Goal: Task Accomplishment & Management: Manage account settings

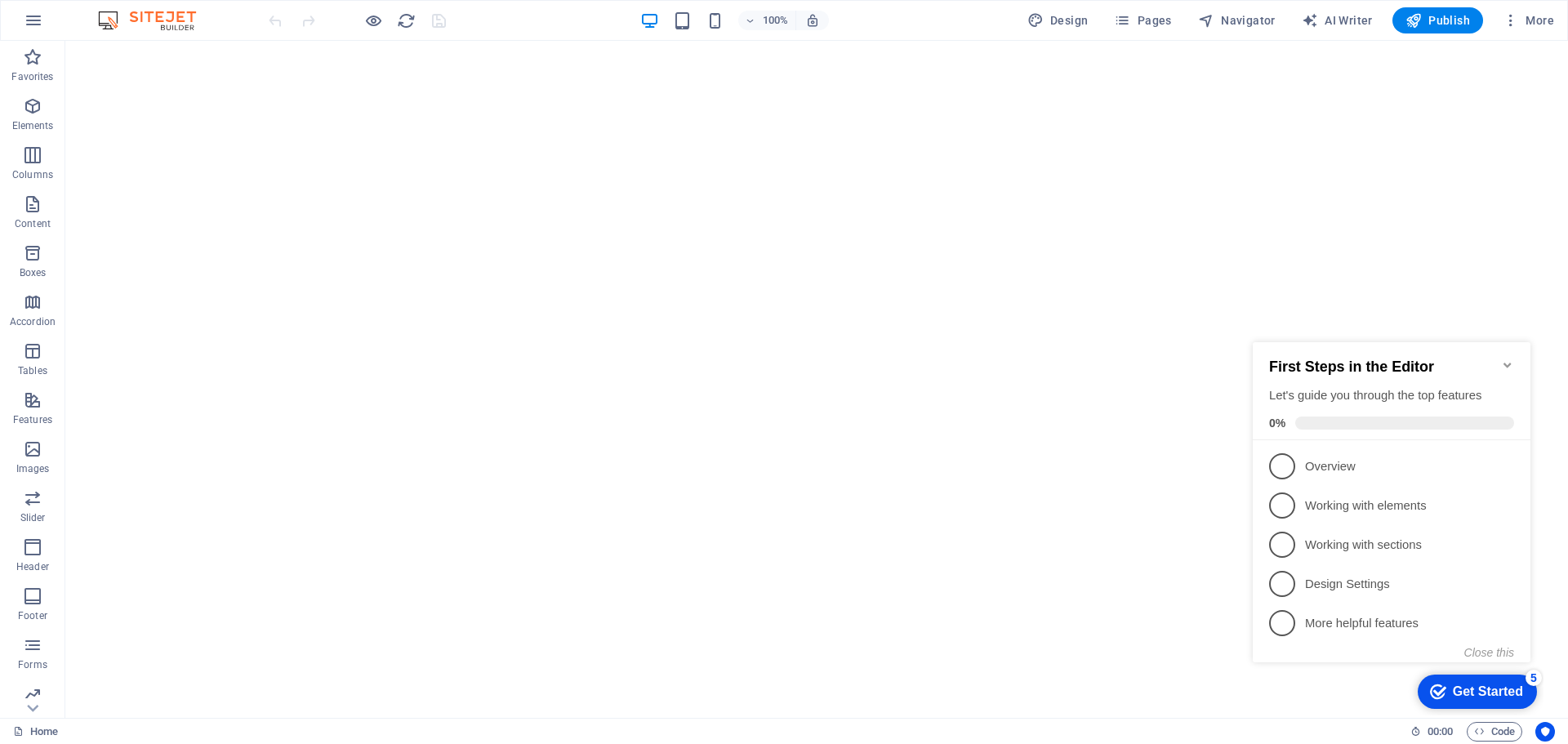
click at [1505, 362] on icon "Minimize checklist" at bounding box center [1507, 364] width 7 height 5
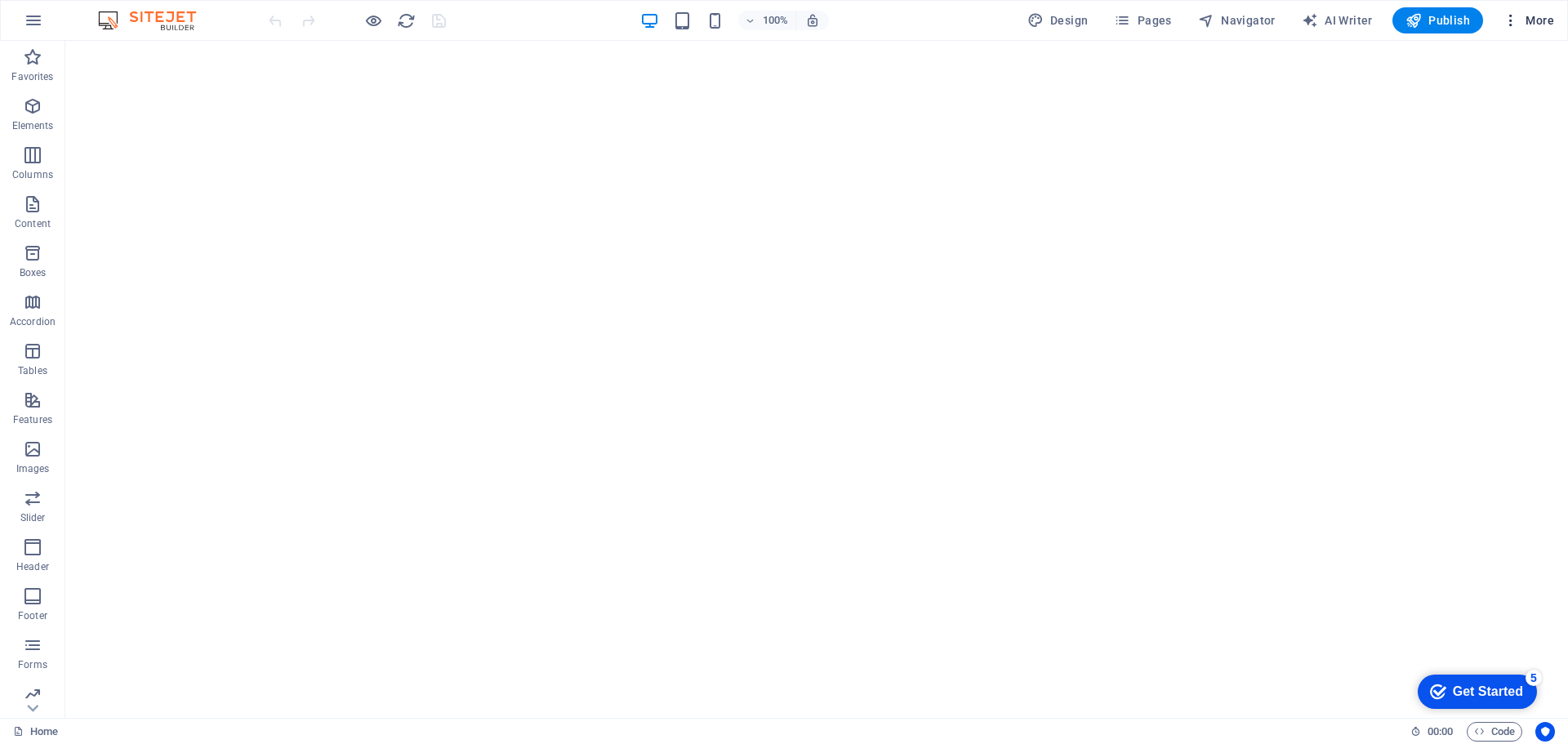
click at [1545, 20] on span "More" at bounding box center [1528, 21] width 52 height 16
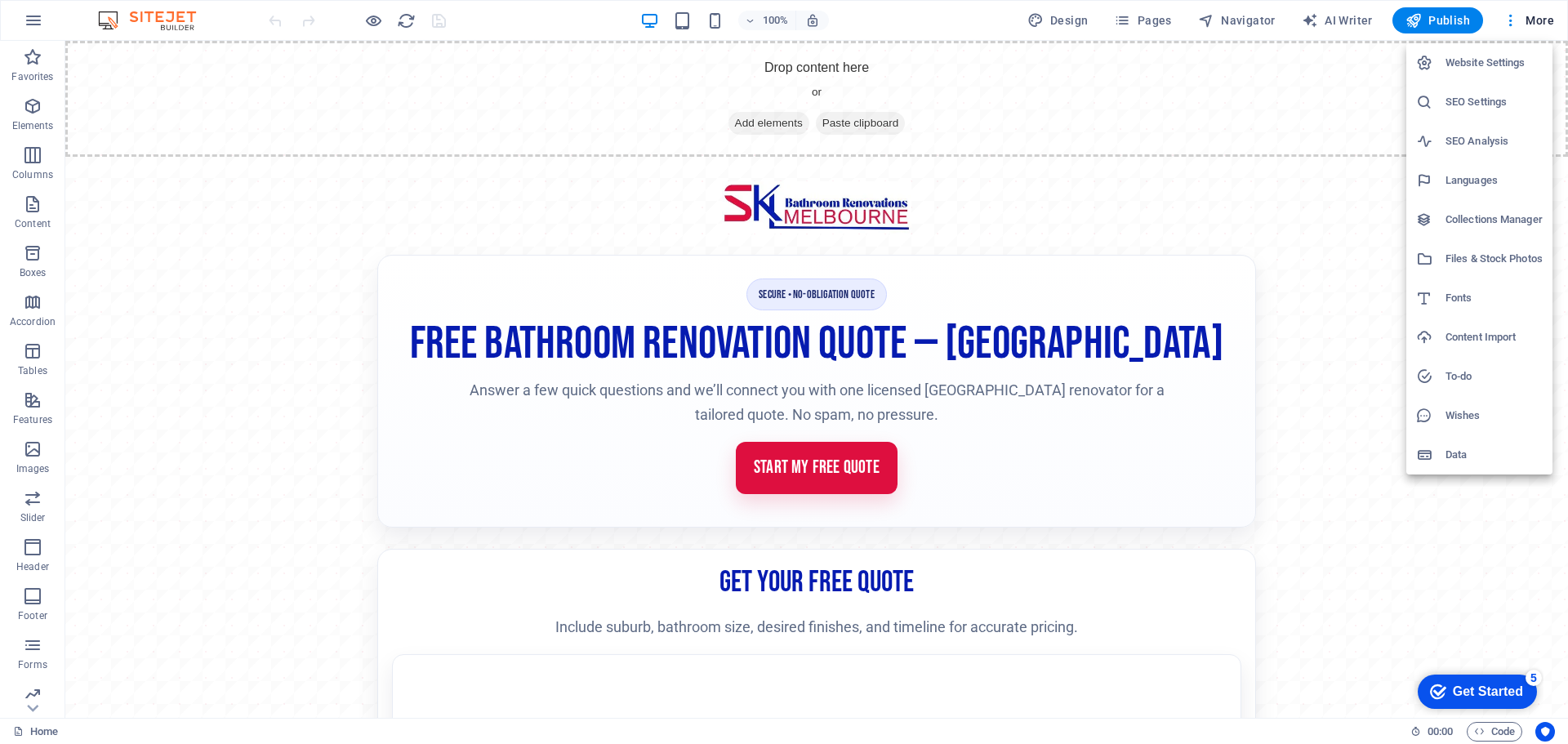
click at [1474, 59] on h6 "Website Settings" at bounding box center [1494, 63] width 97 height 20
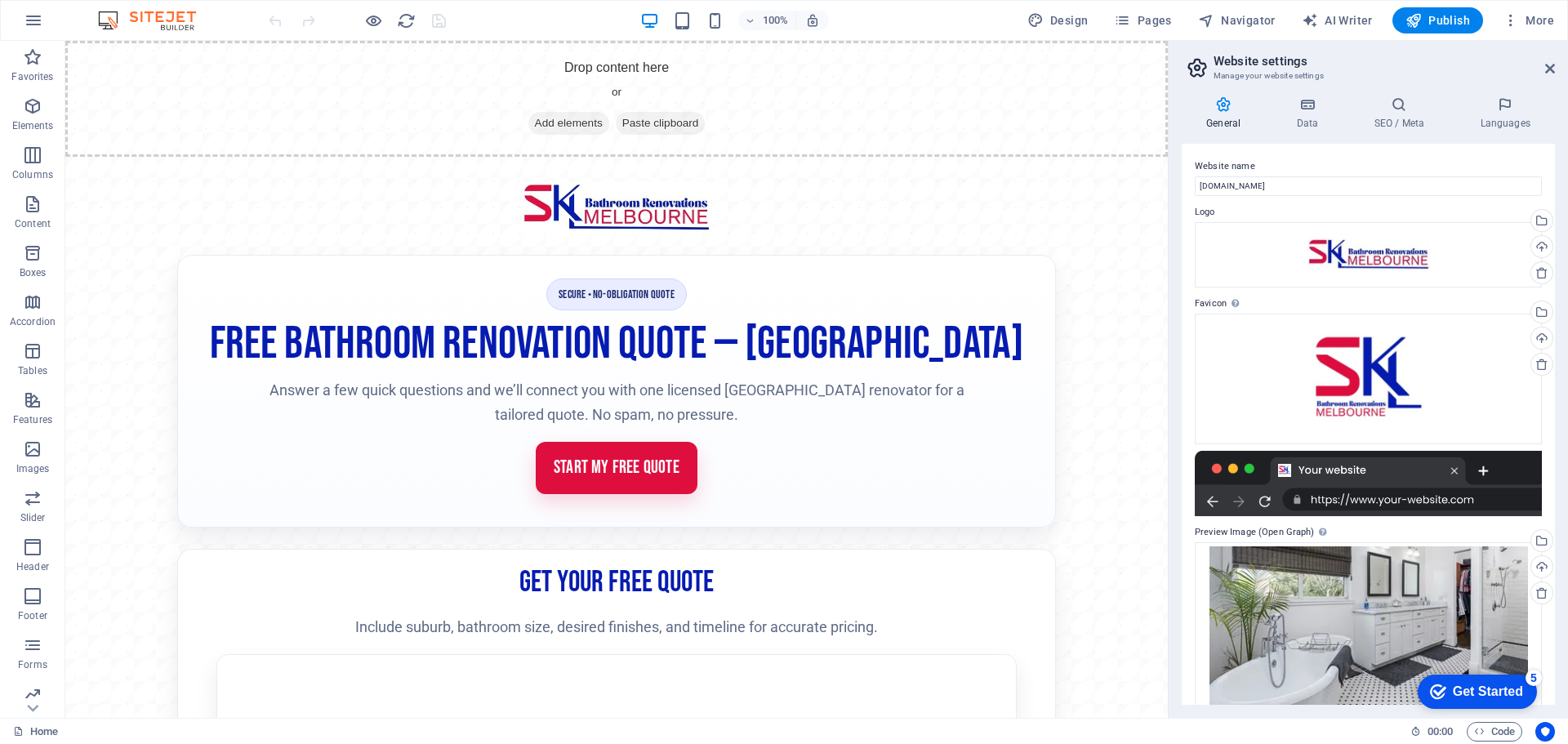
click at [1227, 109] on icon at bounding box center [1224, 104] width 83 height 16
click at [1297, 119] on h4 "Data" at bounding box center [1311, 113] width 78 height 34
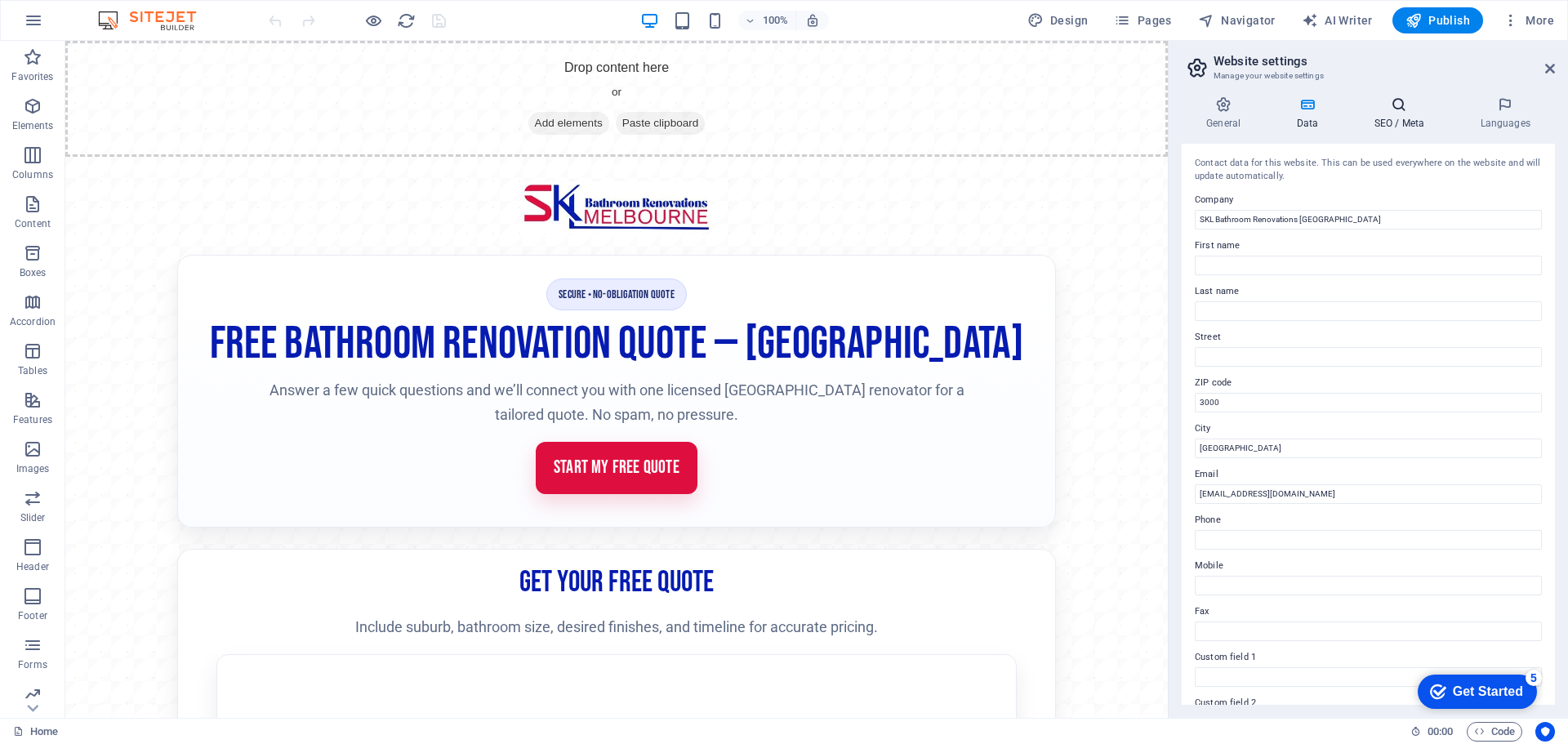
click at [1381, 126] on h4 "SEO / Meta" at bounding box center [1402, 113] width 106 height 34
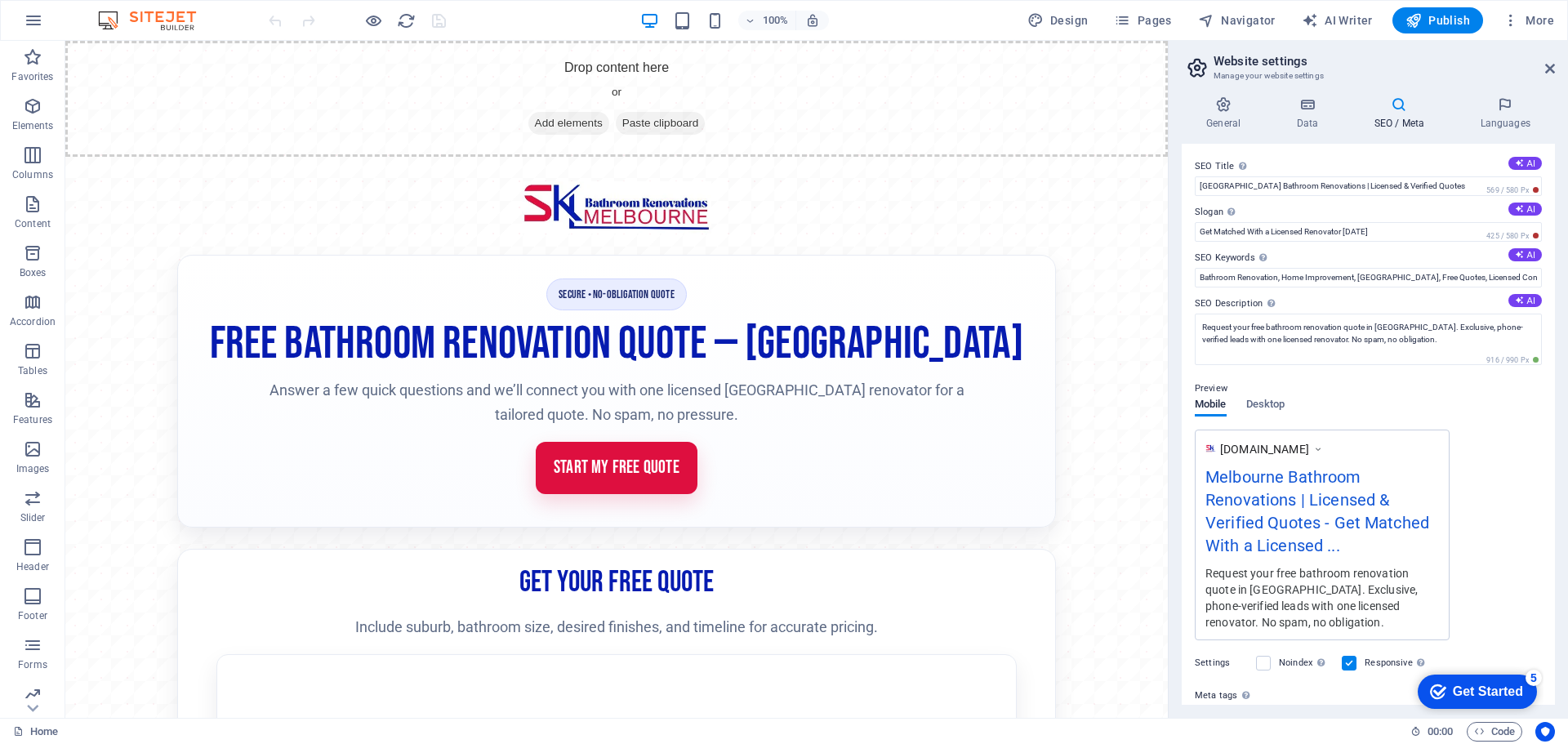
scroll to position [158, 0]
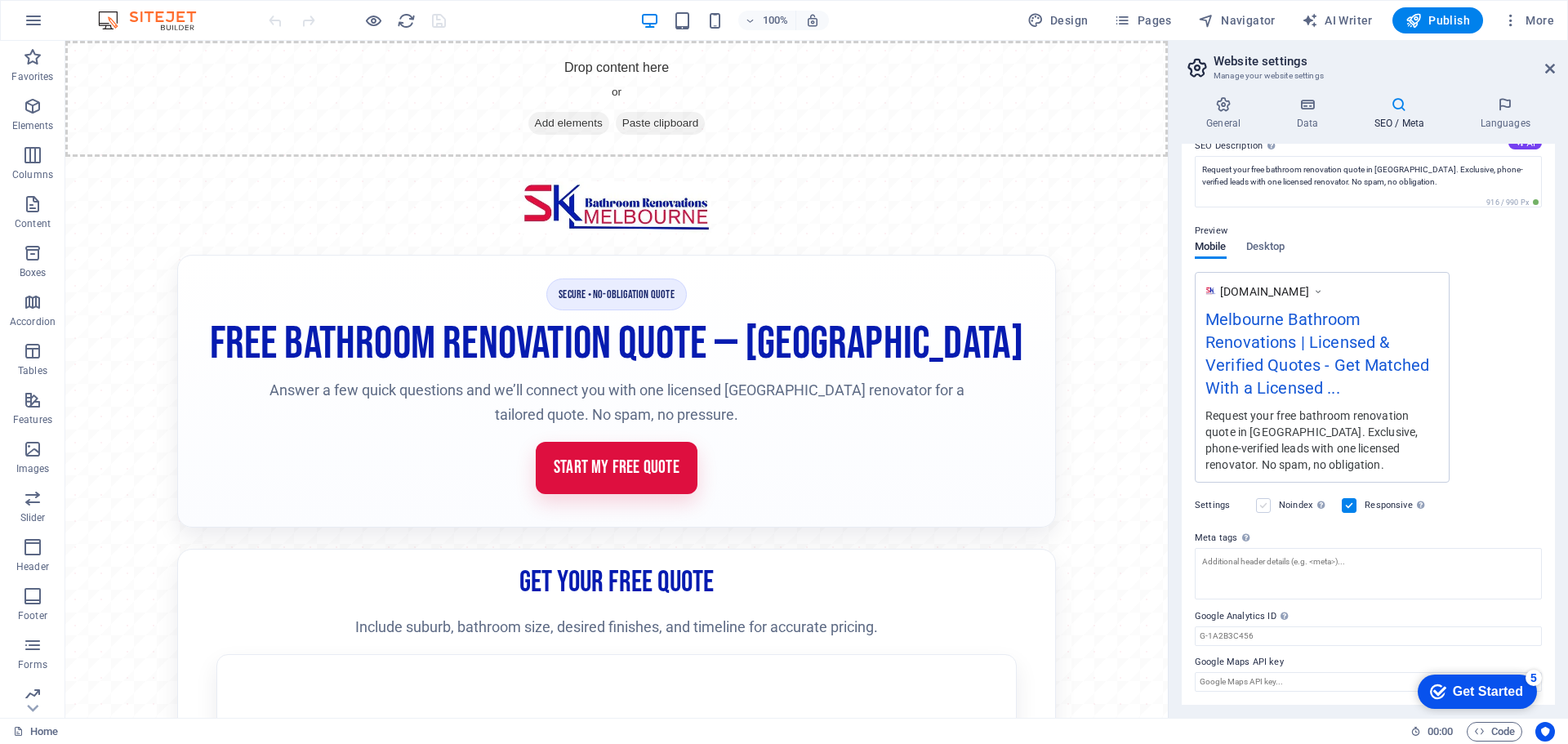
click at [1262, 503] on label at bounding box center [1264, 506] width 14 height 14
click at [0, 0] on input "Noindex Instruct search engines to exclude this website from search results." at bounding box center [0, 0] width 0 height 0
click at [1448, 19] on span "Publish" at bounding box center [1438, 21] width 64 height 16
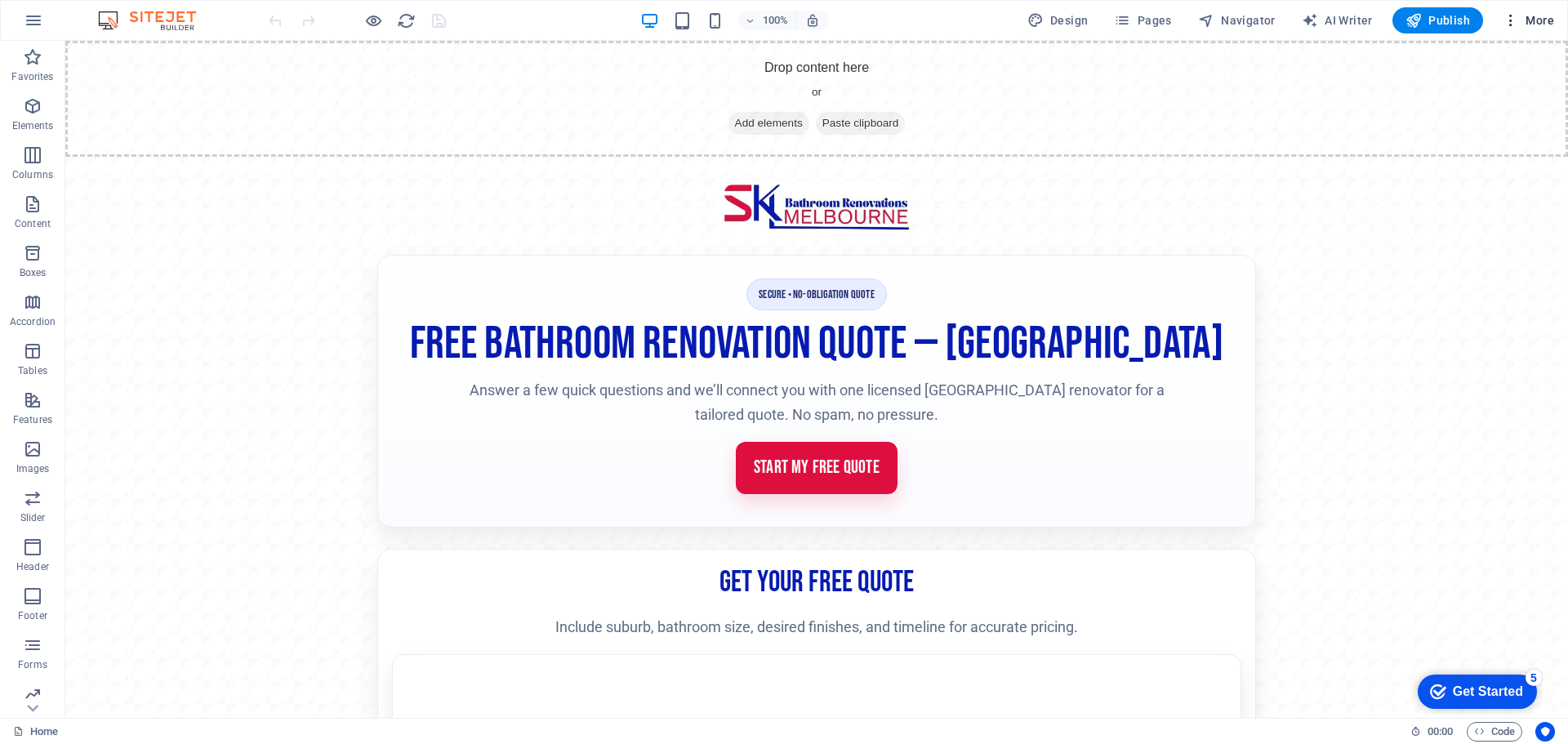
click at [1534, 20] on span "More" at bounding box center [1528, 21] width 52 height 16
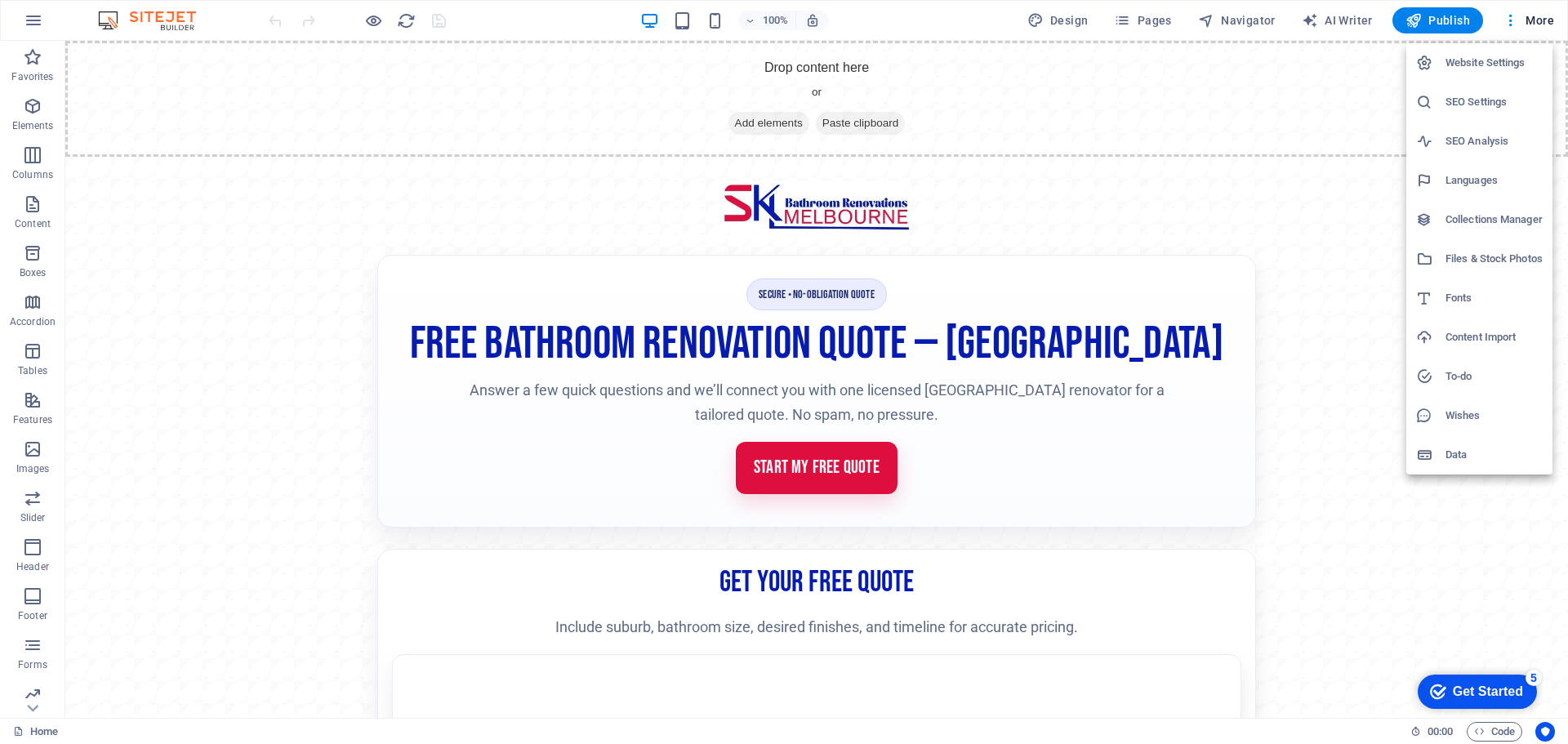
click at [1511, 21] on div at bounding box center [784, 372] width 1568 height 744
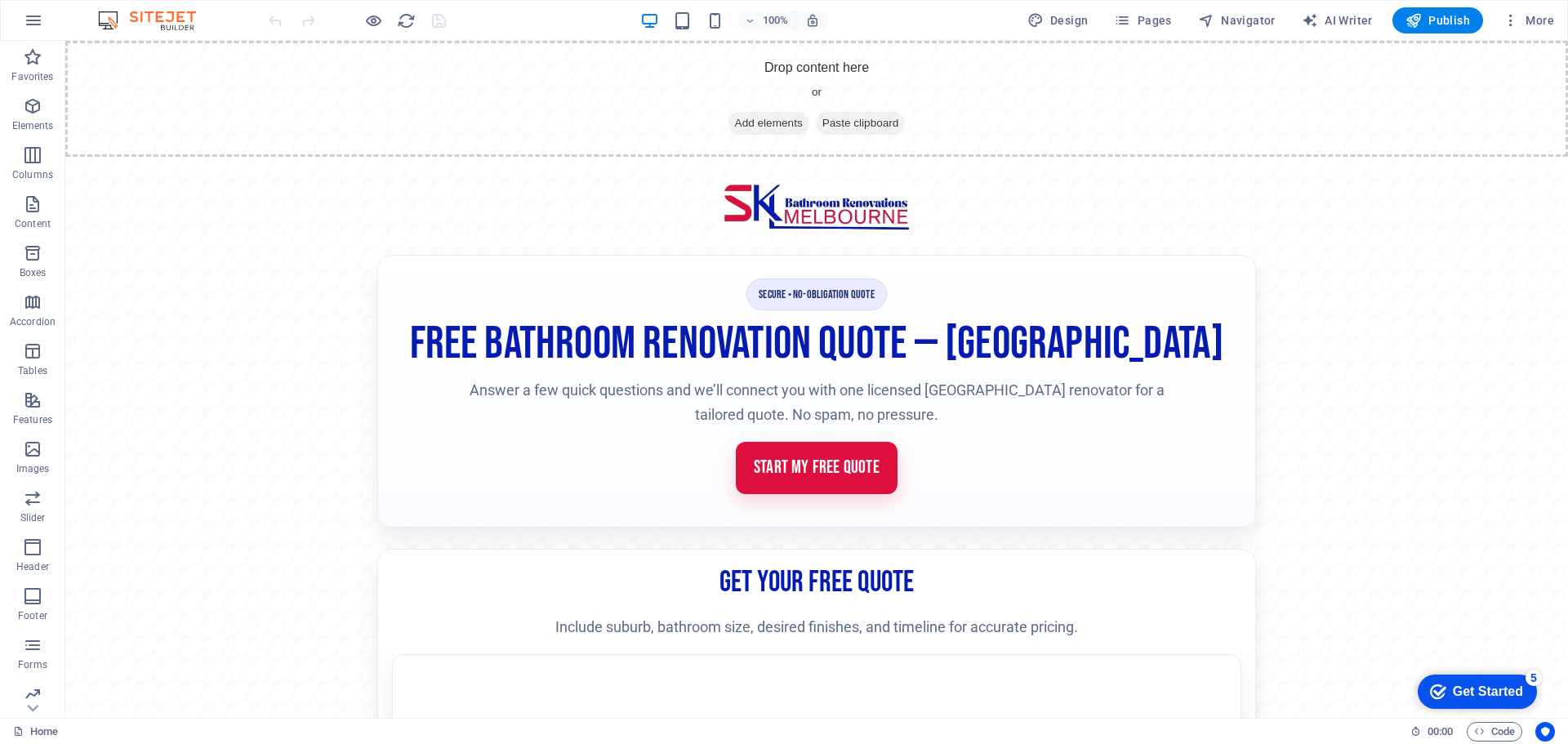
click at [1511, 22] on icon "button" at bounding box center [1511, 21] width 16 height 16
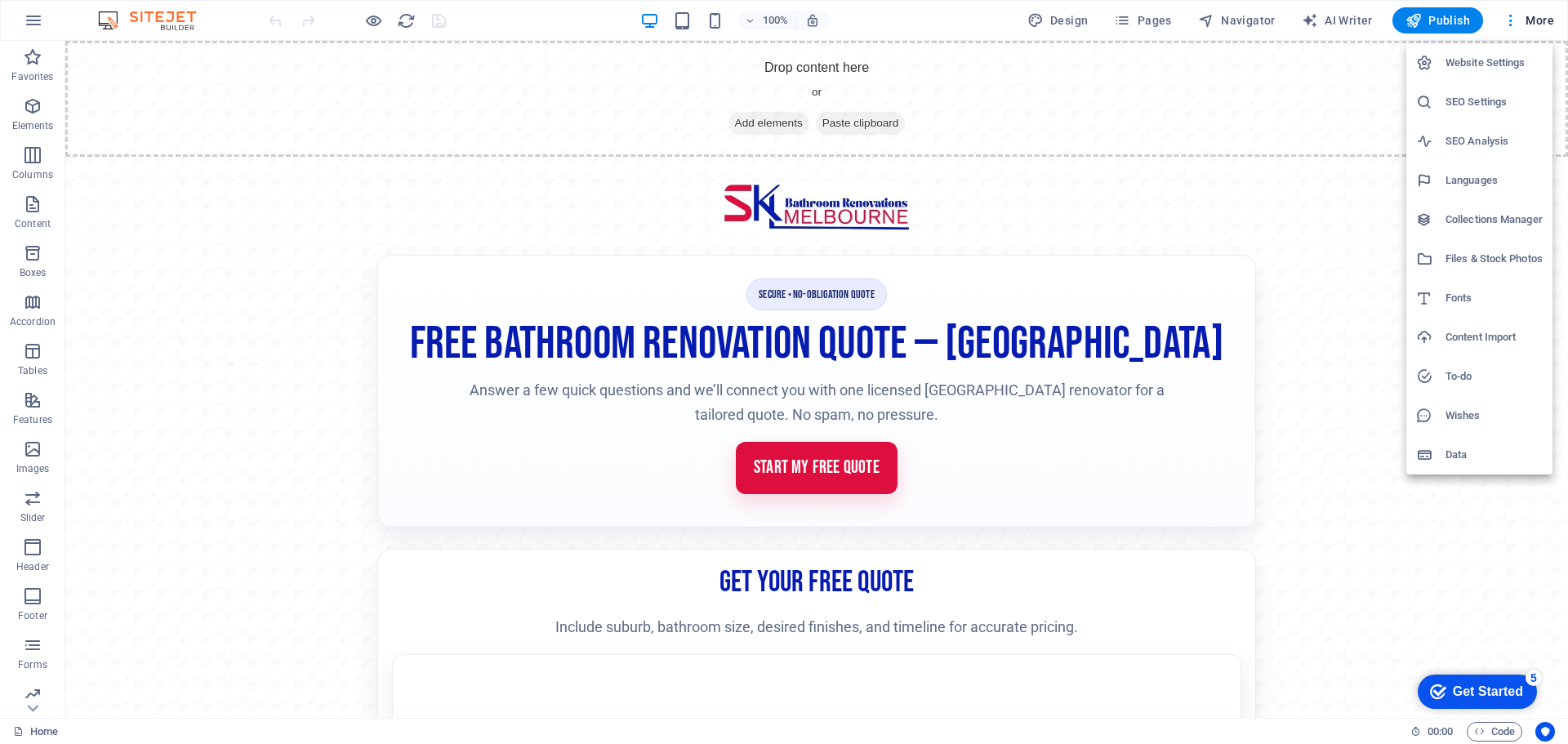
click at [1511, 22] on div at bounding box center [784, 372] width 1568 height 744
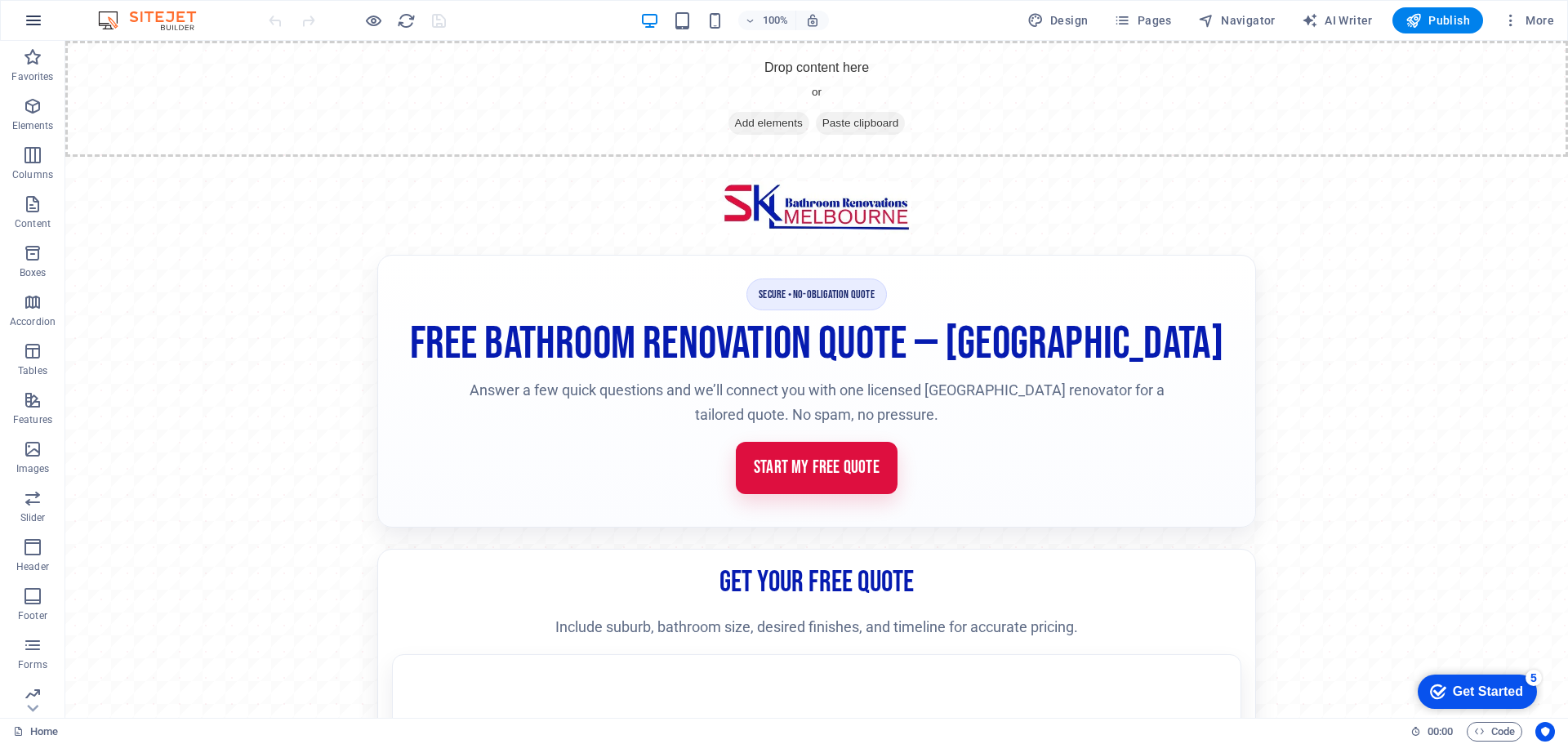
click at [24, 26] on icon "button" at bounding box center [34, 21] width 20 height 20
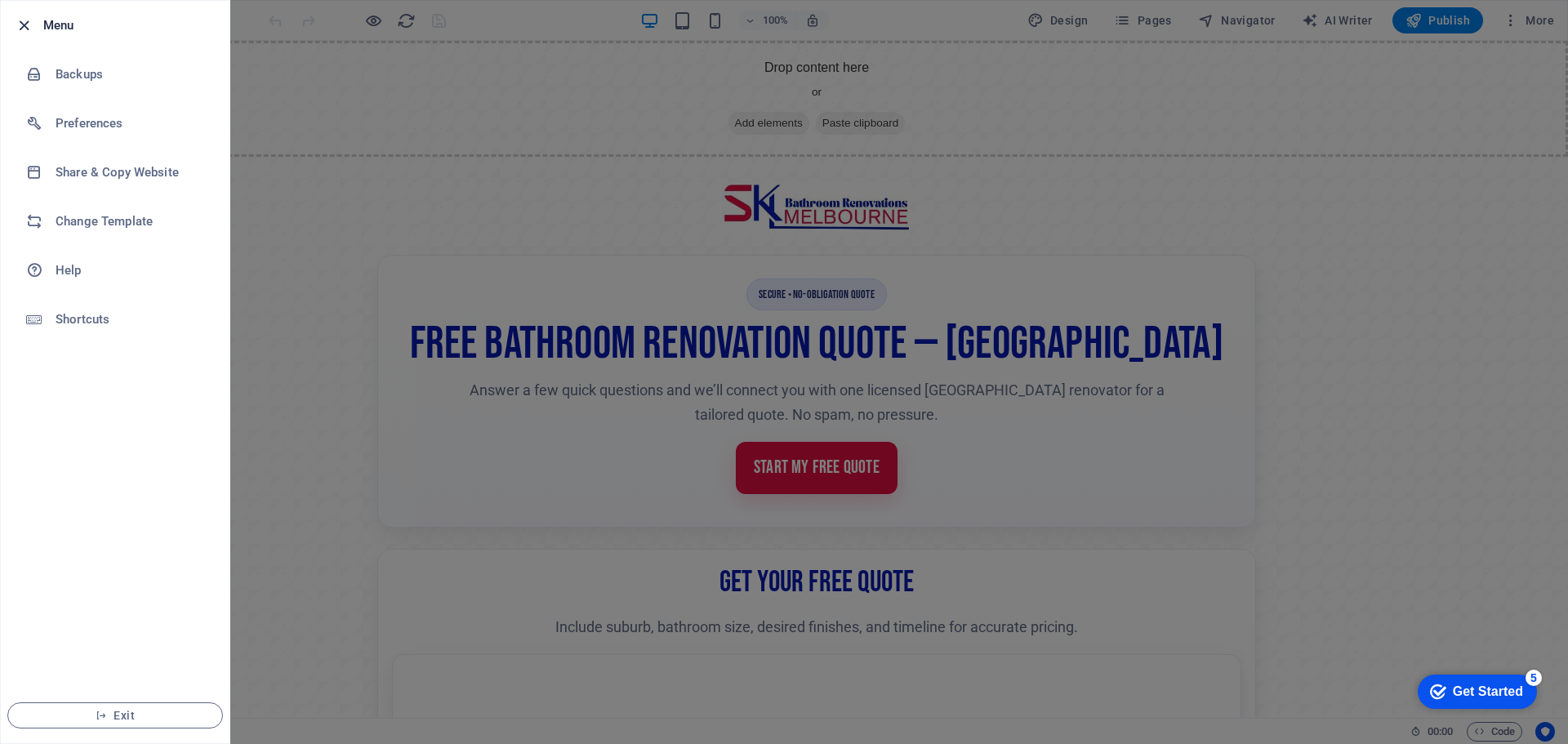
click at [16, 21] on icon "button" at bounding box center [24, 25] width 19 height 19
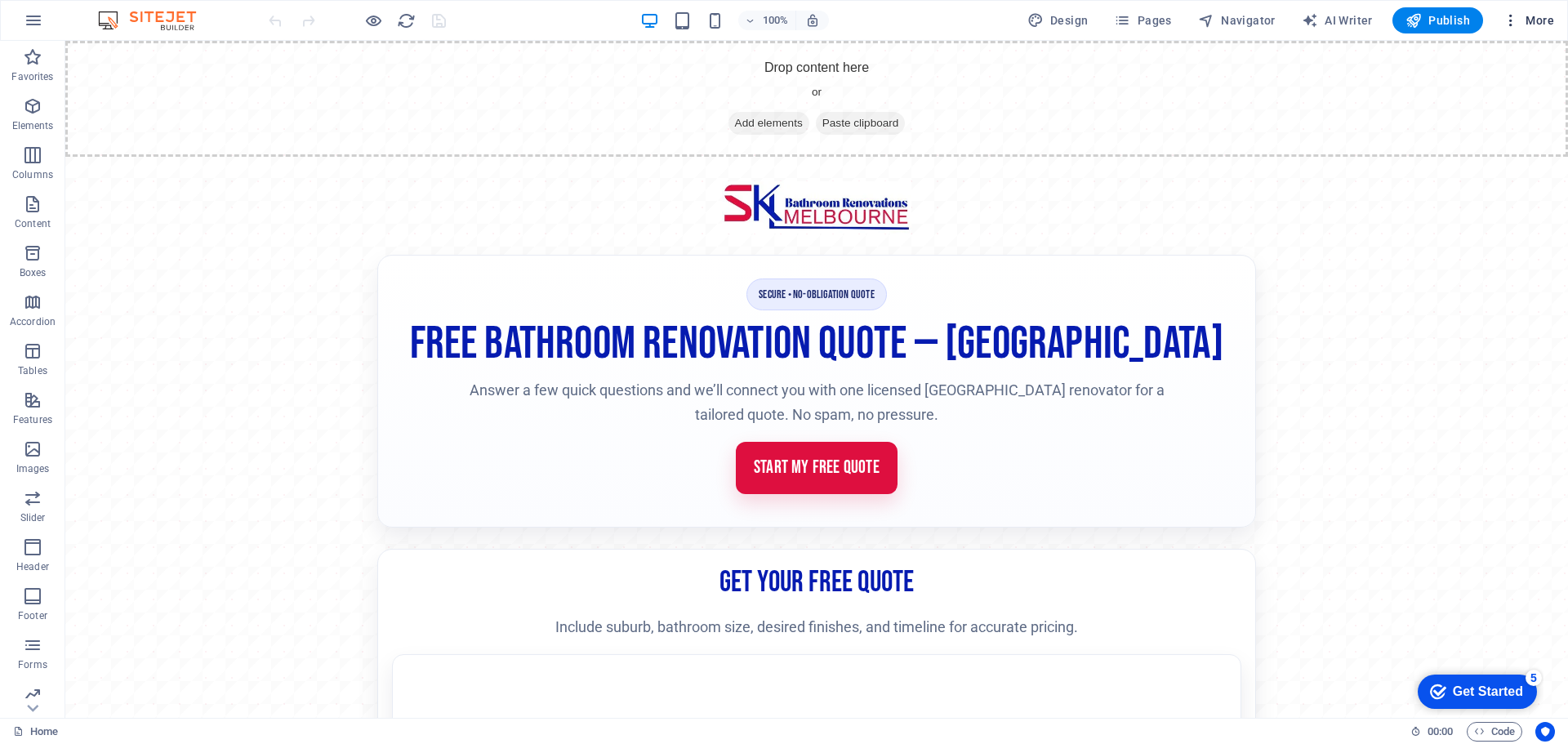
click at [1534, 17] on span "More" at bounding box center [1528, 21] width 52 height 16
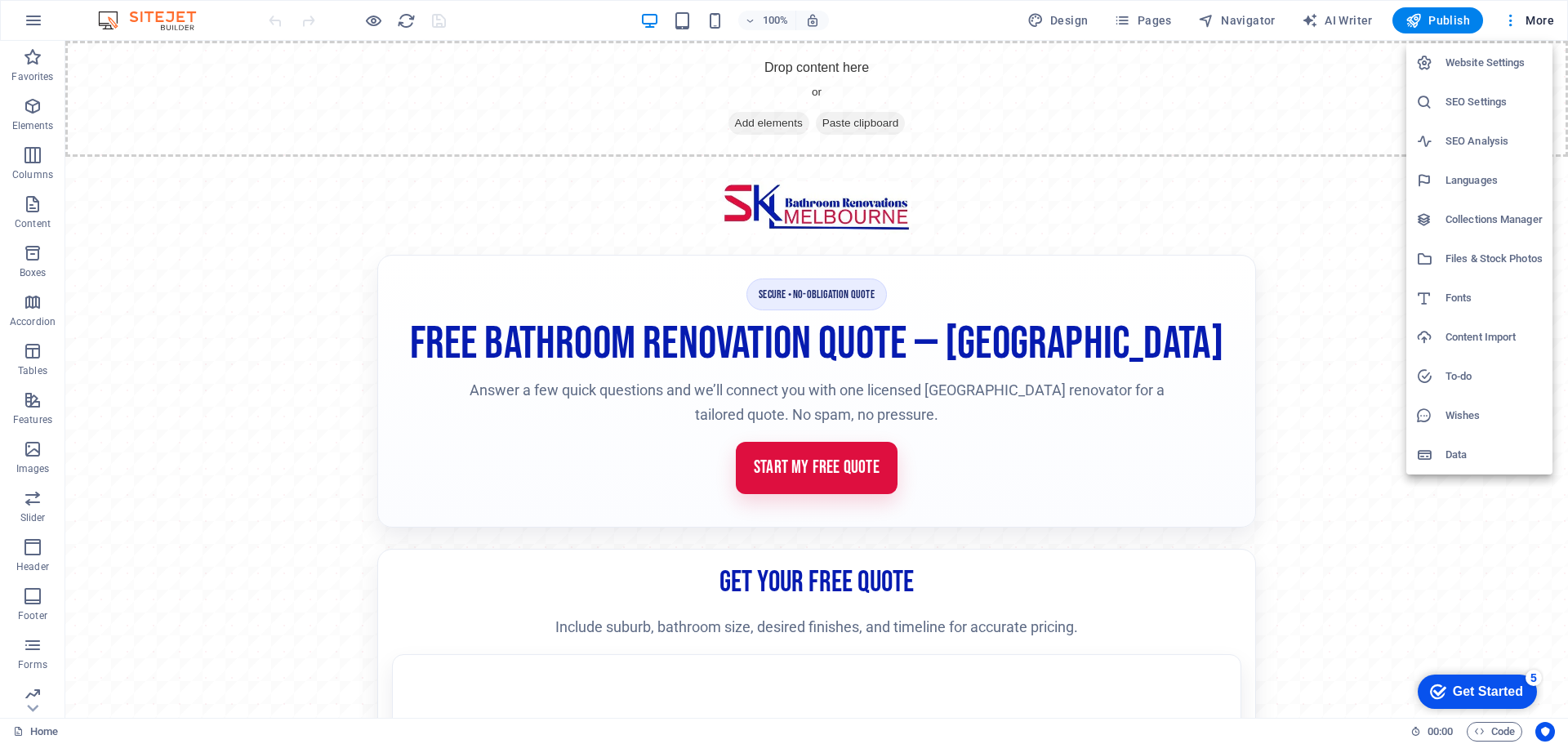
drag, startPoint x: 1316, startPoint y: 429, endPoint x: 1332, endPoint y: 405, distance: 28.8
click at [1316, 428] on div at bounding box center [784, 372] width 1568 height 744
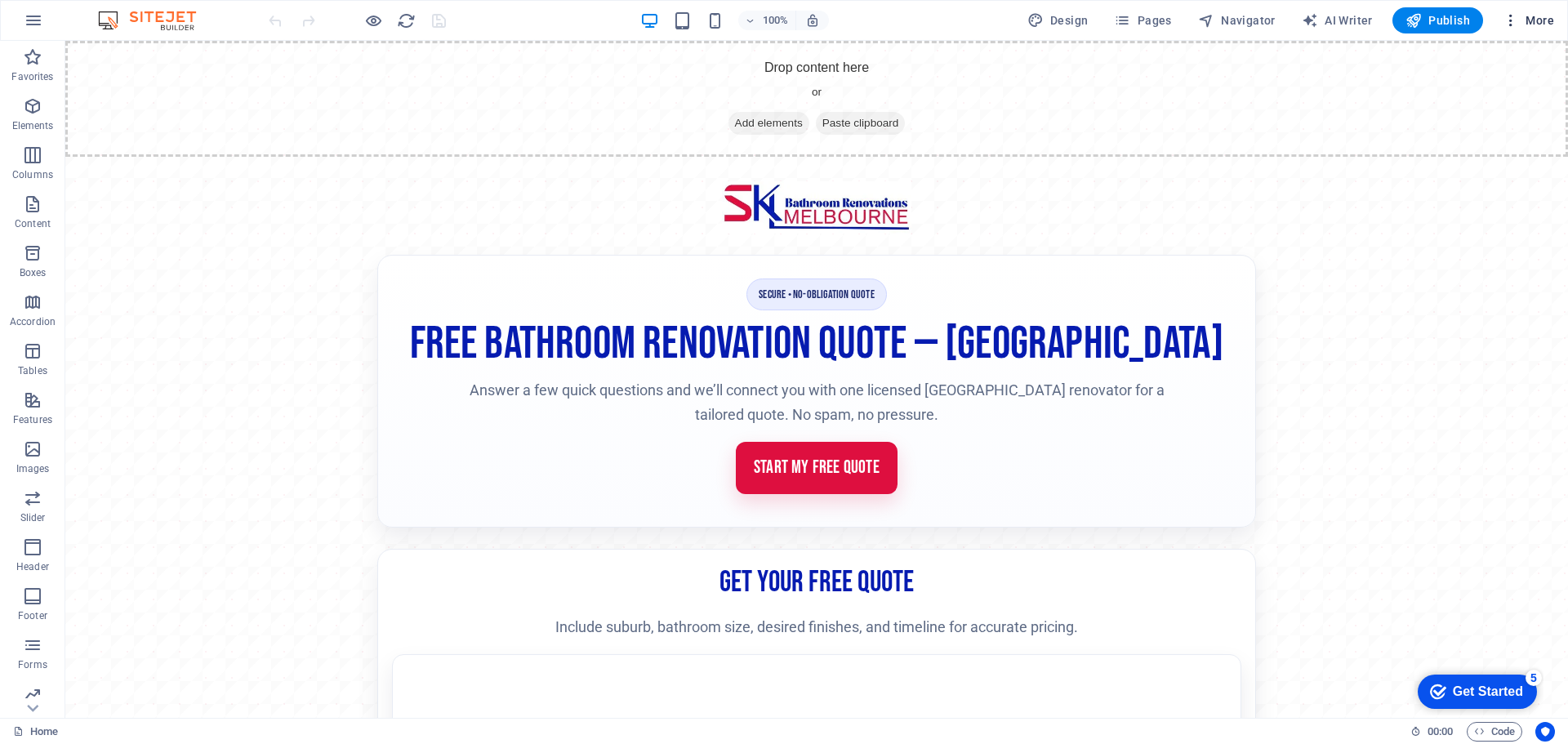
click at [1540, 15] on span "More" at bounding box center [1528, 21] width 52 height 16
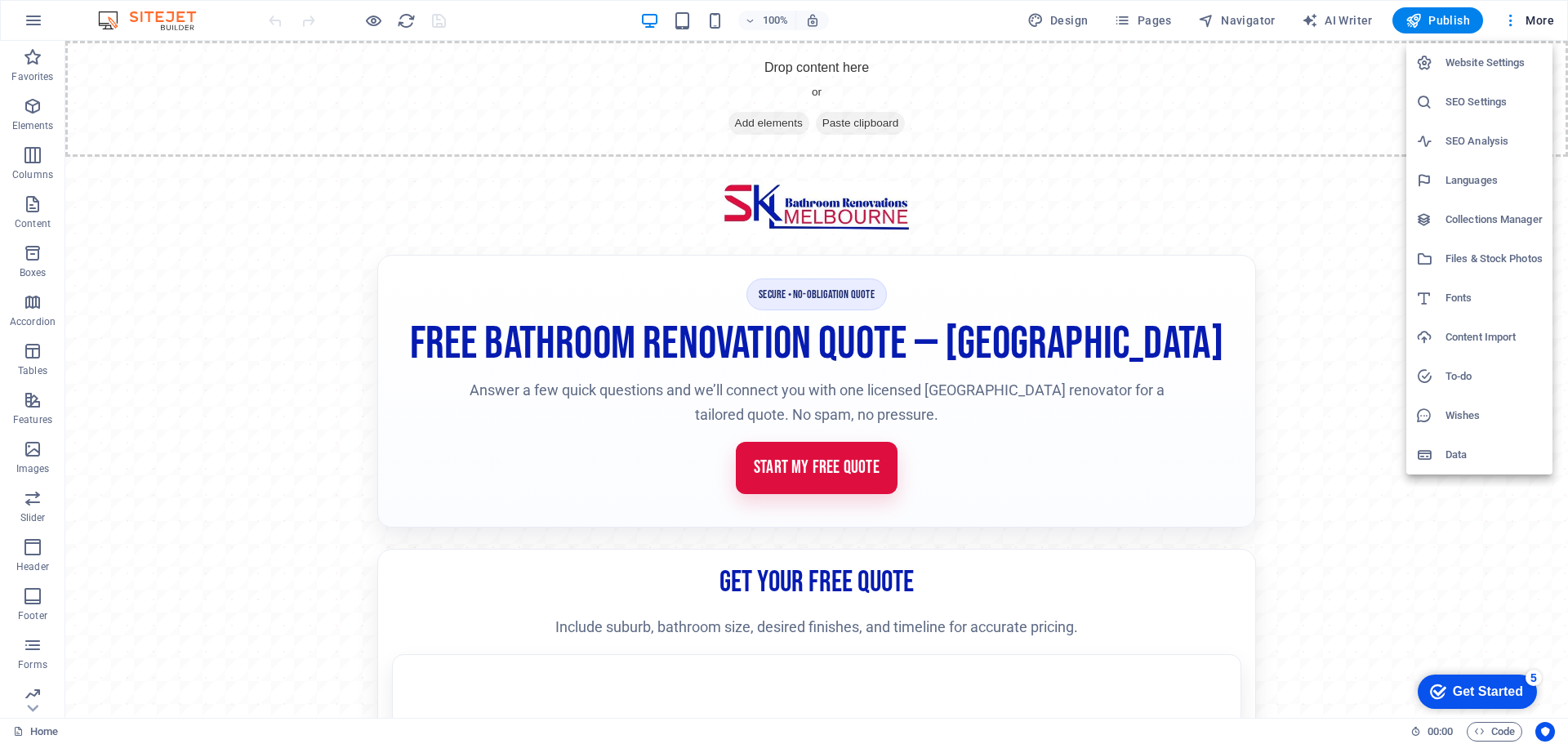
click at [1335, 499] on div at bounding box center [784, 372] width 1568 height 744
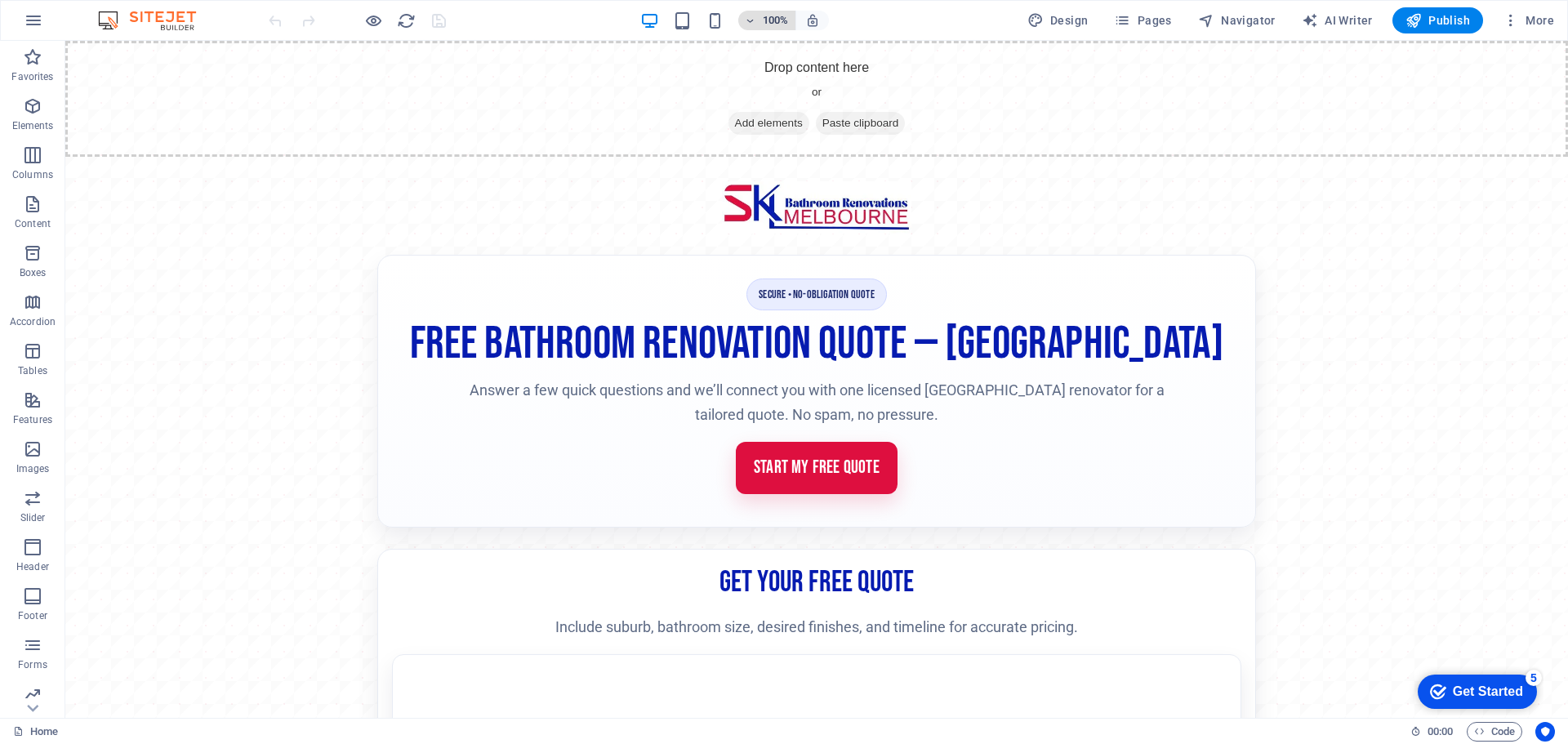
click at [756, 21] on icon "button" at bounding box center [750, 21] width 12 height 11
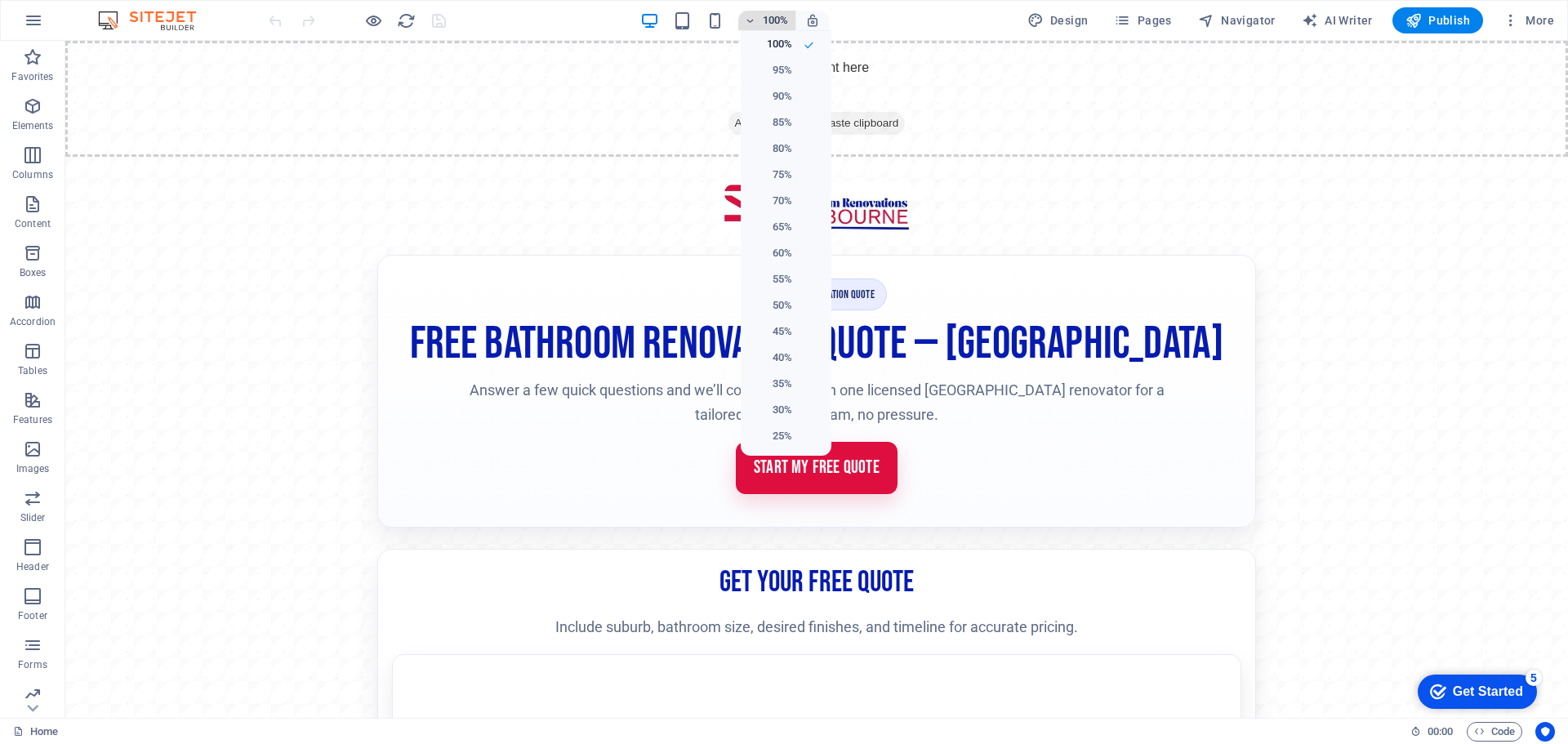
click at [757, 21] on div at bounding box center [784, 372] width 1568 height 744
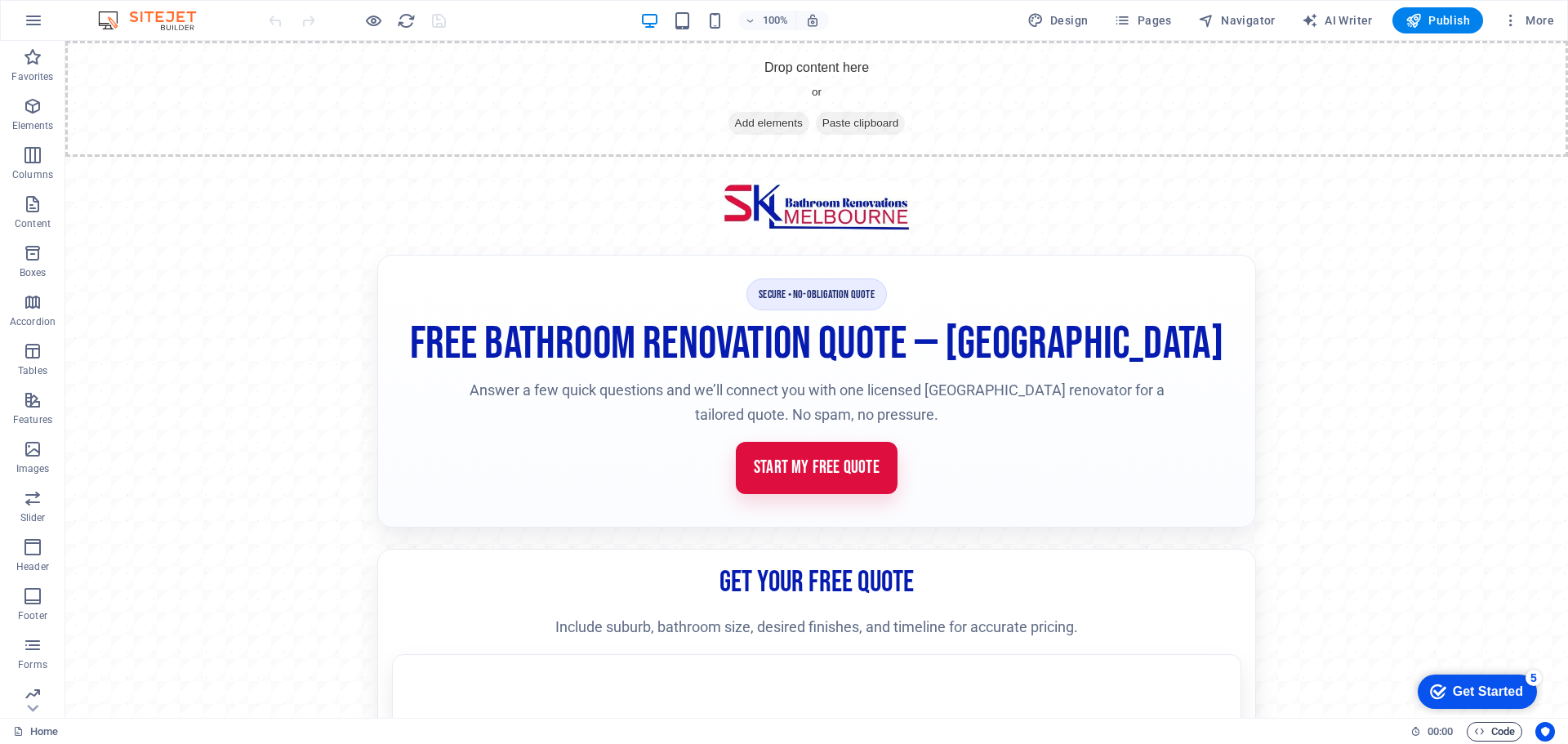
click at [1487, 728] on span "Code" at bounding box center [1495, 732] width 41 height 20
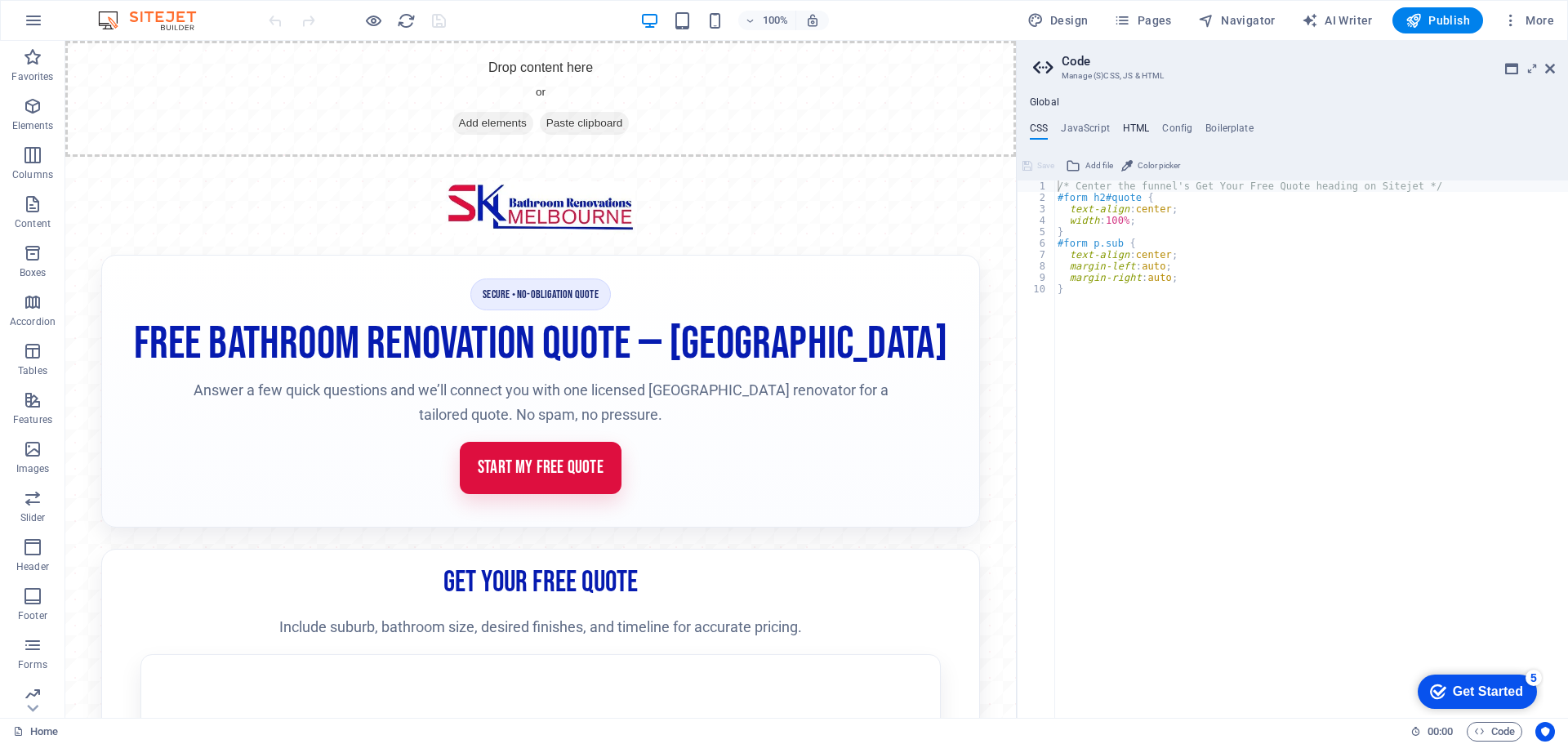
click at [1140, 129] on h4 "HTML" at bounding box center [1137, 131] width 27 height 18
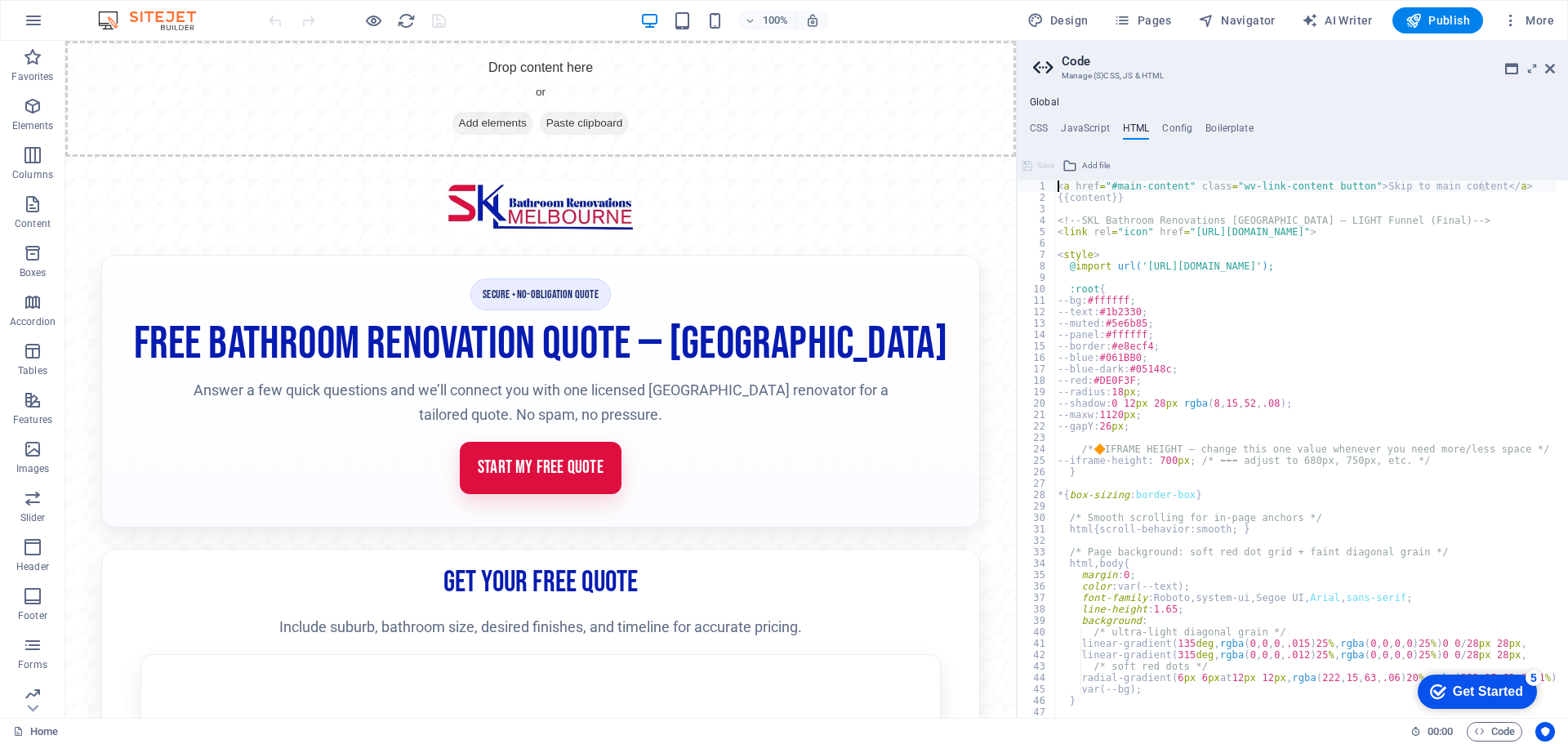
click at [1175, 472] on div "< a href = "#main-content" class = "wv-link-content button" > Skip to main cont…" at bounding box center [1528, 454] width 948 height 548
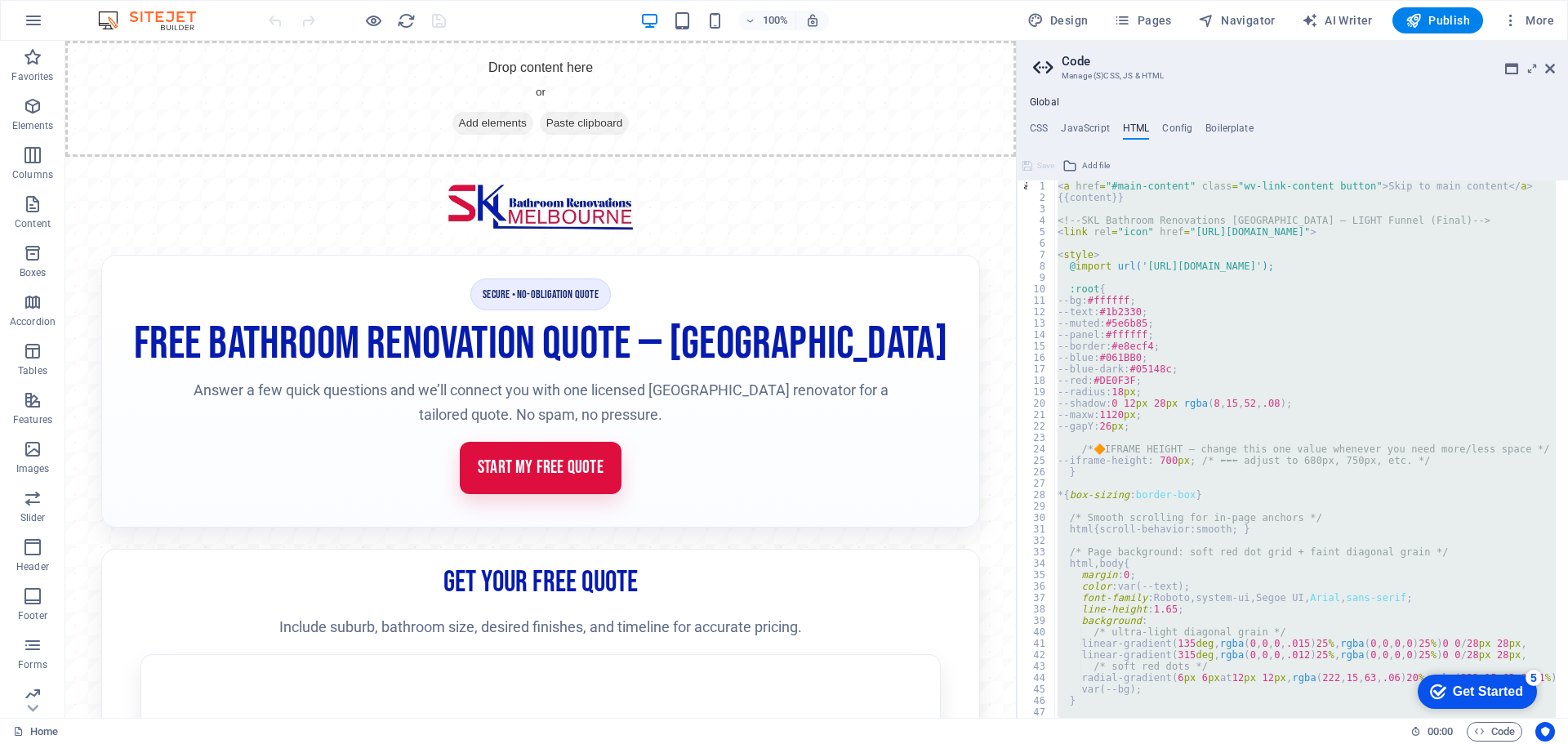
click at [1177, 566] on div "< a href = "#main-content" class = "wv-link-content button" > Skip to main cont…" at bounding box center [1305, 449] width 502 height 537
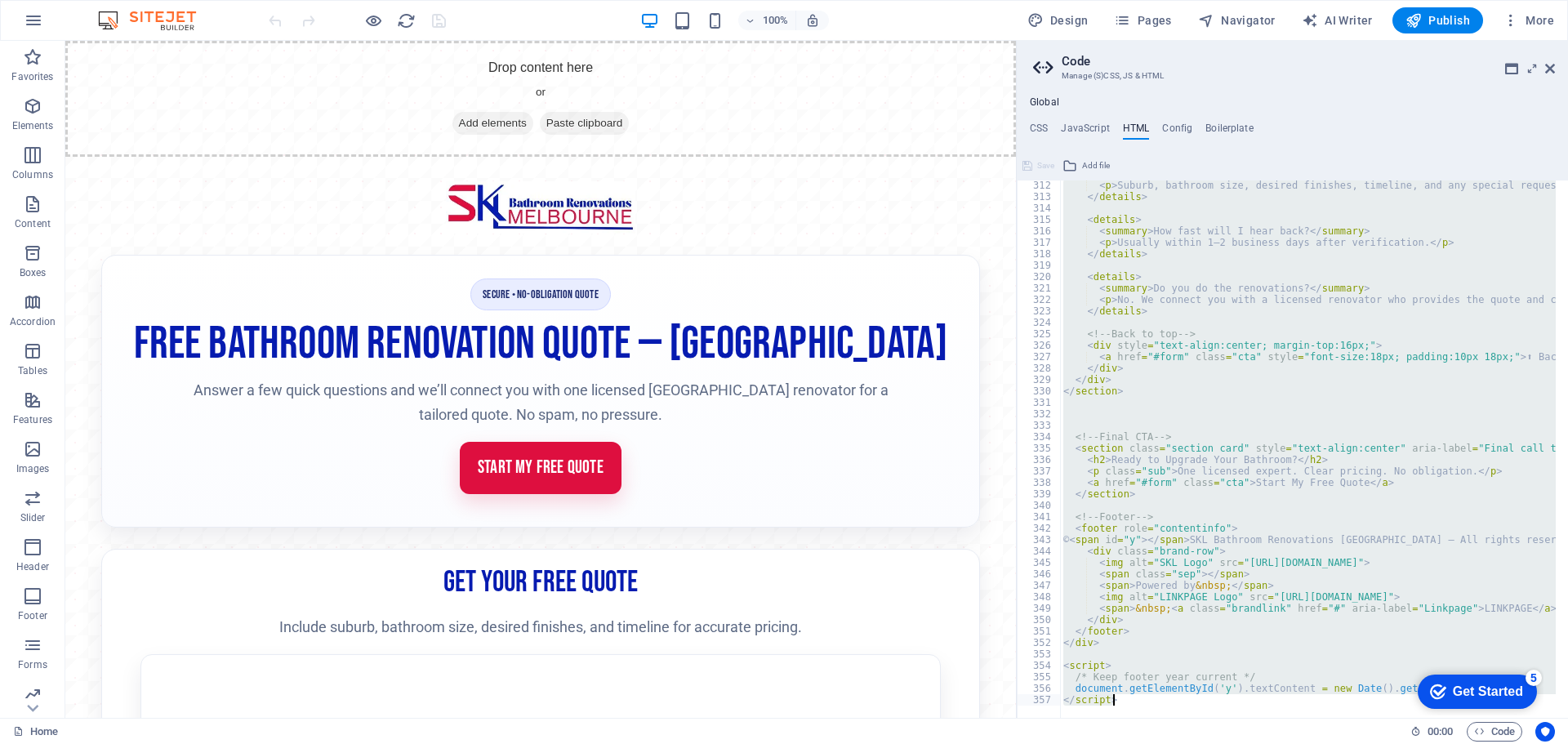
scroll to position [3559, 0]
drag, startPoint x: 1059, startPoint y: 220, endPoint x: 1143, endPoint y: 774, distance: 560.3
click at [1143, 744] on html "SKL Bathroom Renovations [GEOGRAPHIC_DATA] Home Favorites Elements Columns Cont…" at bounding box center [784, 372] width 1568 height 744
type textarea "document.getElementById('y').textContent = new Date().getFullYear(); </script>"
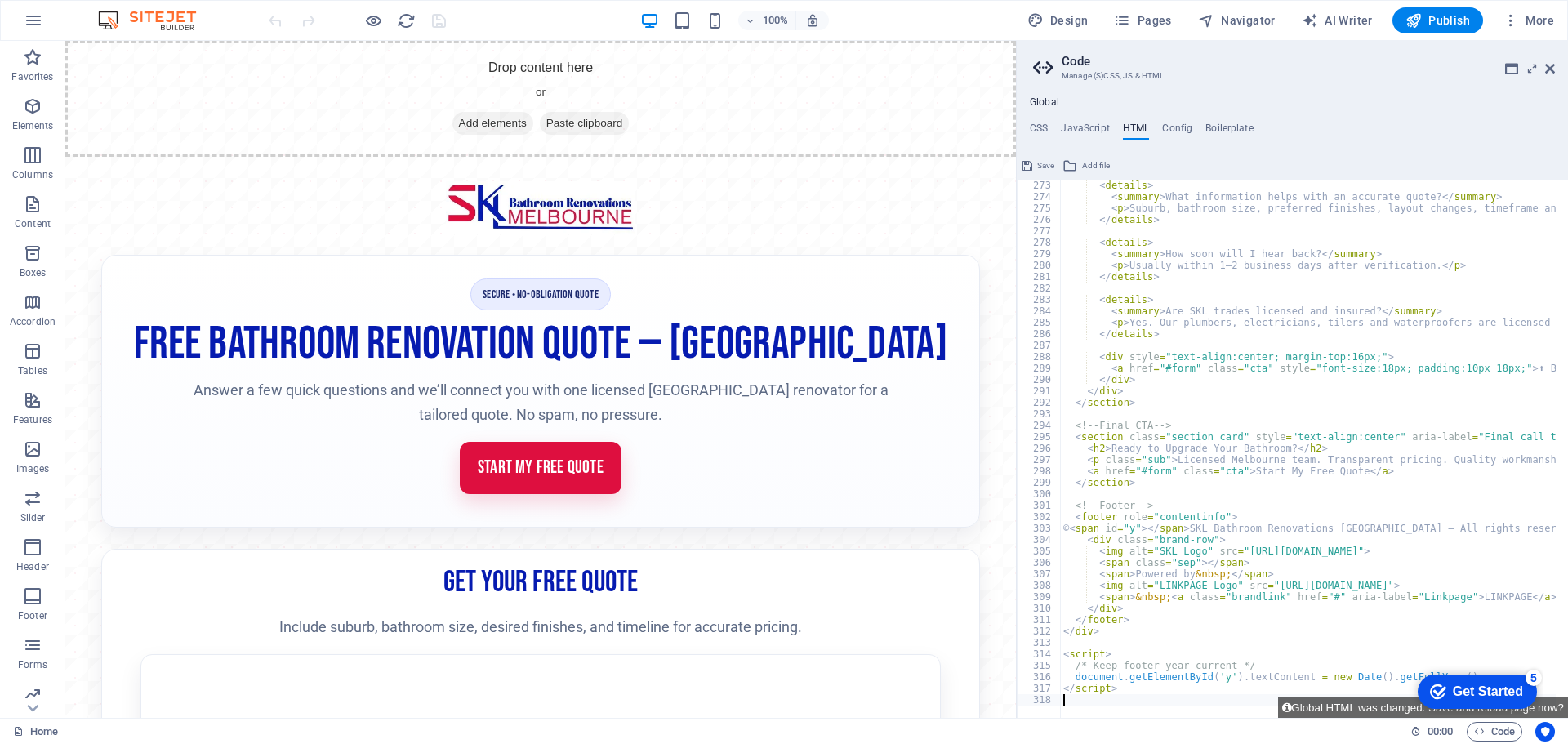
scroll to position [3113, 0]
click at [1351, 710] on button "Global HTML was changed. Save and reload page now?" at bounding box center [1423, 708] width 290 height 21
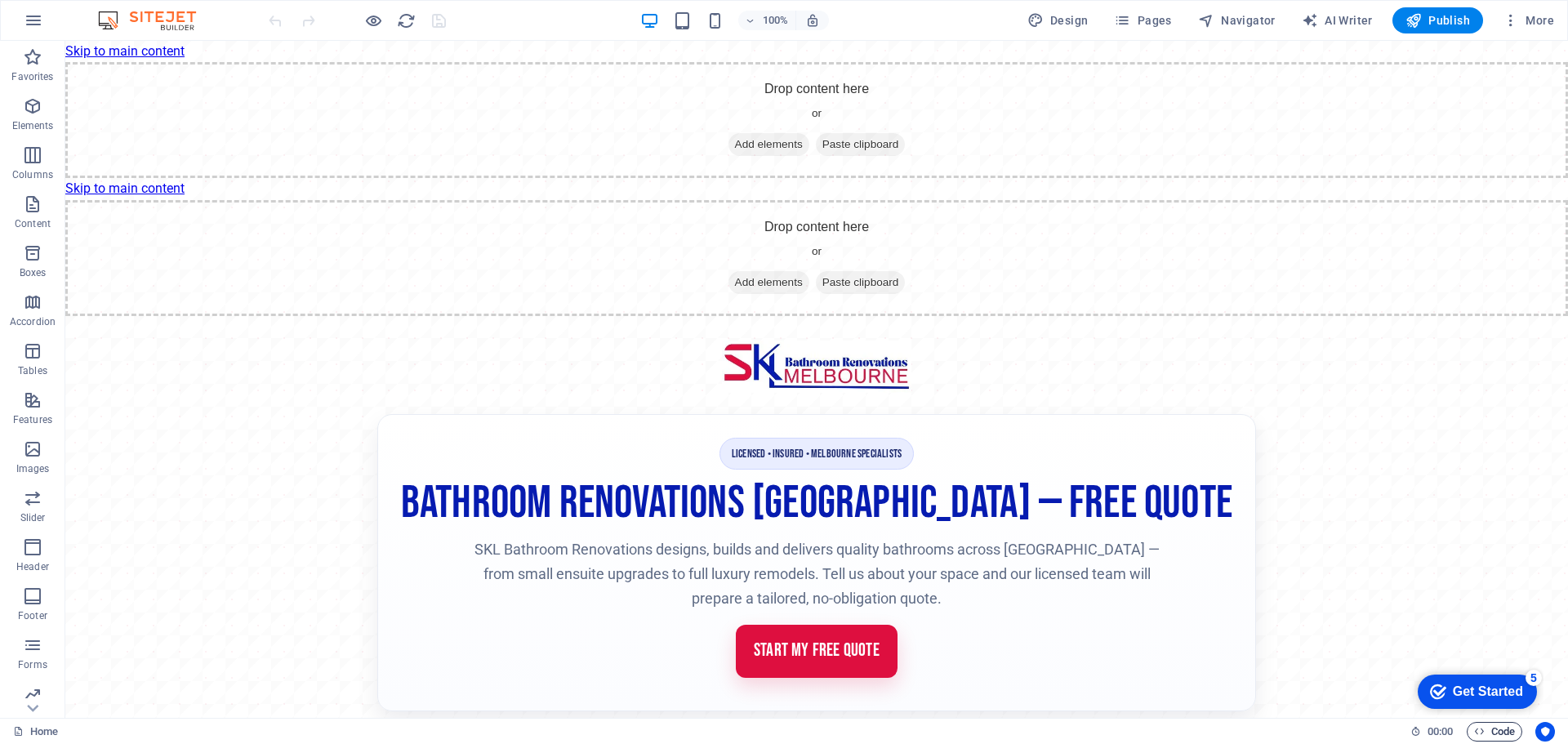
scroll to position [0, 0]
click at [1499, 730] on span "Code" at bounding box center [1495, 732] width 41 height 20
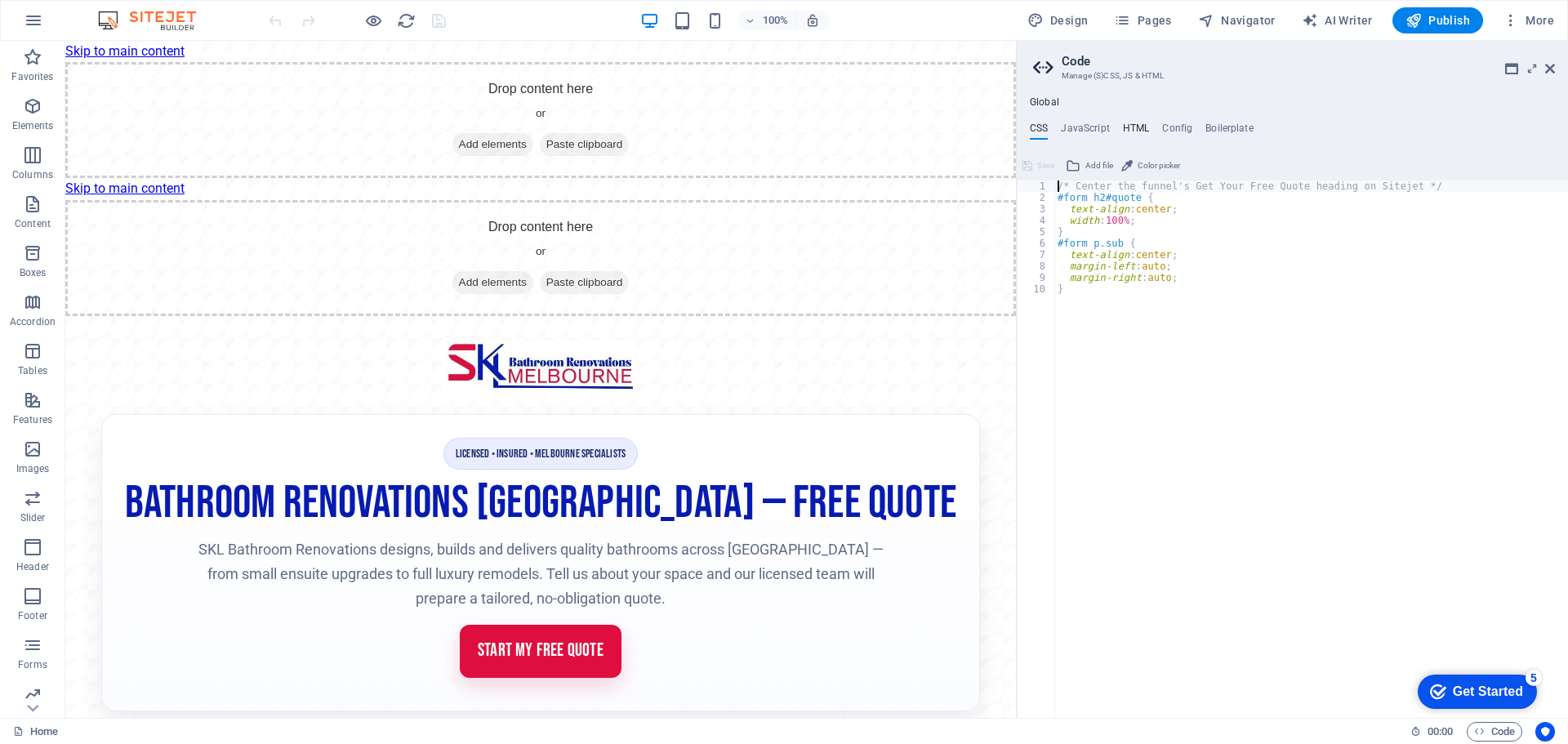
click at [1128, 125] on h4 "HTML" at bounding box center [1137, 131] width 27 height 18
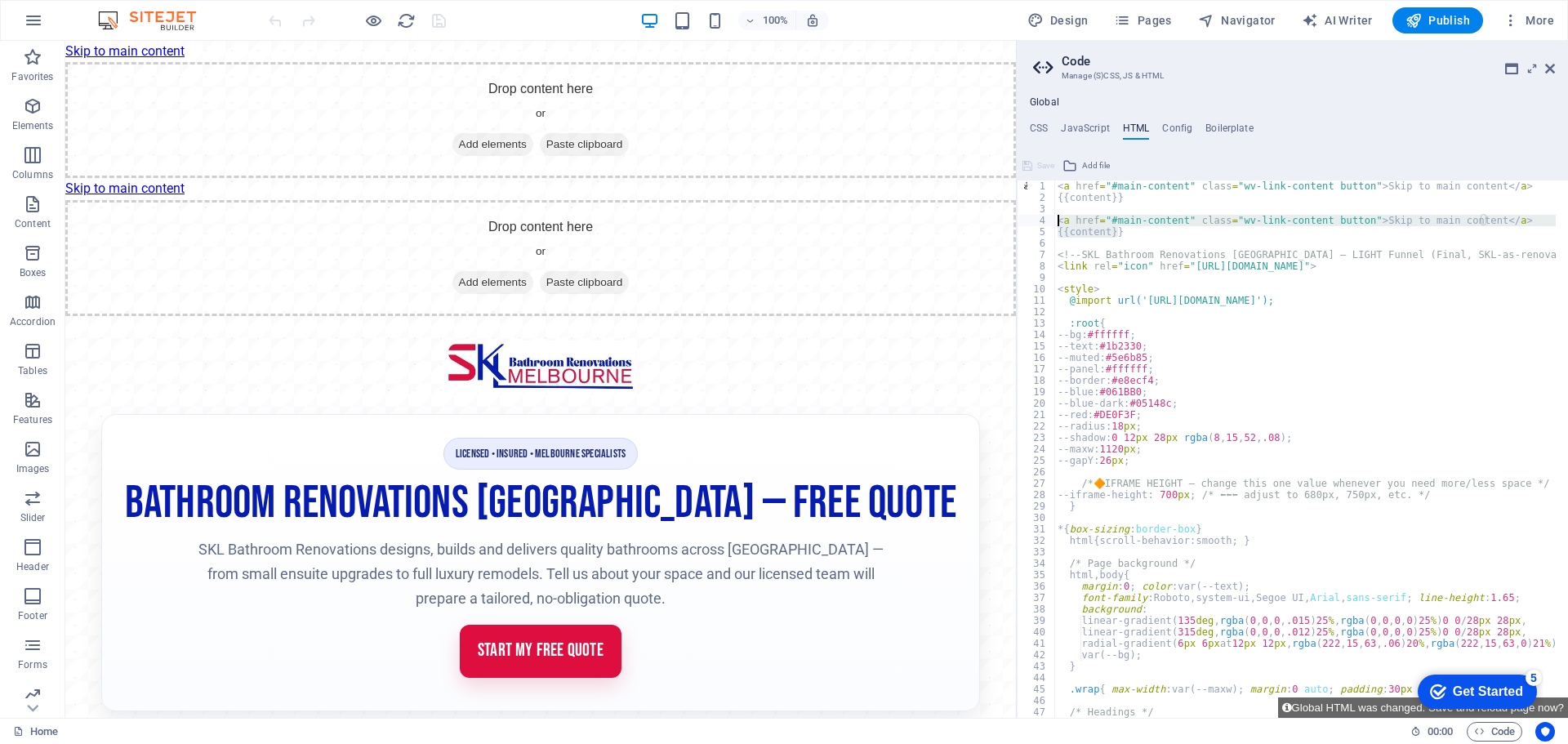
drag, startPoint x: 1135, startPoint y: 228, endPoint x: 1043, endPoint y: 221, distance: 92.3
click at [1043, 221] on div "1 2 3 4 5 6 7 8 9 10 11 12 13 14 15 16 17 18 19 20 21 22 23 24 25 26 27 28 29 3…" at bounding box center [1293, 449] width 552 height 537
type textarea "<a href="#main-content" class="wv-link-content button">Skip to main content</a>…"
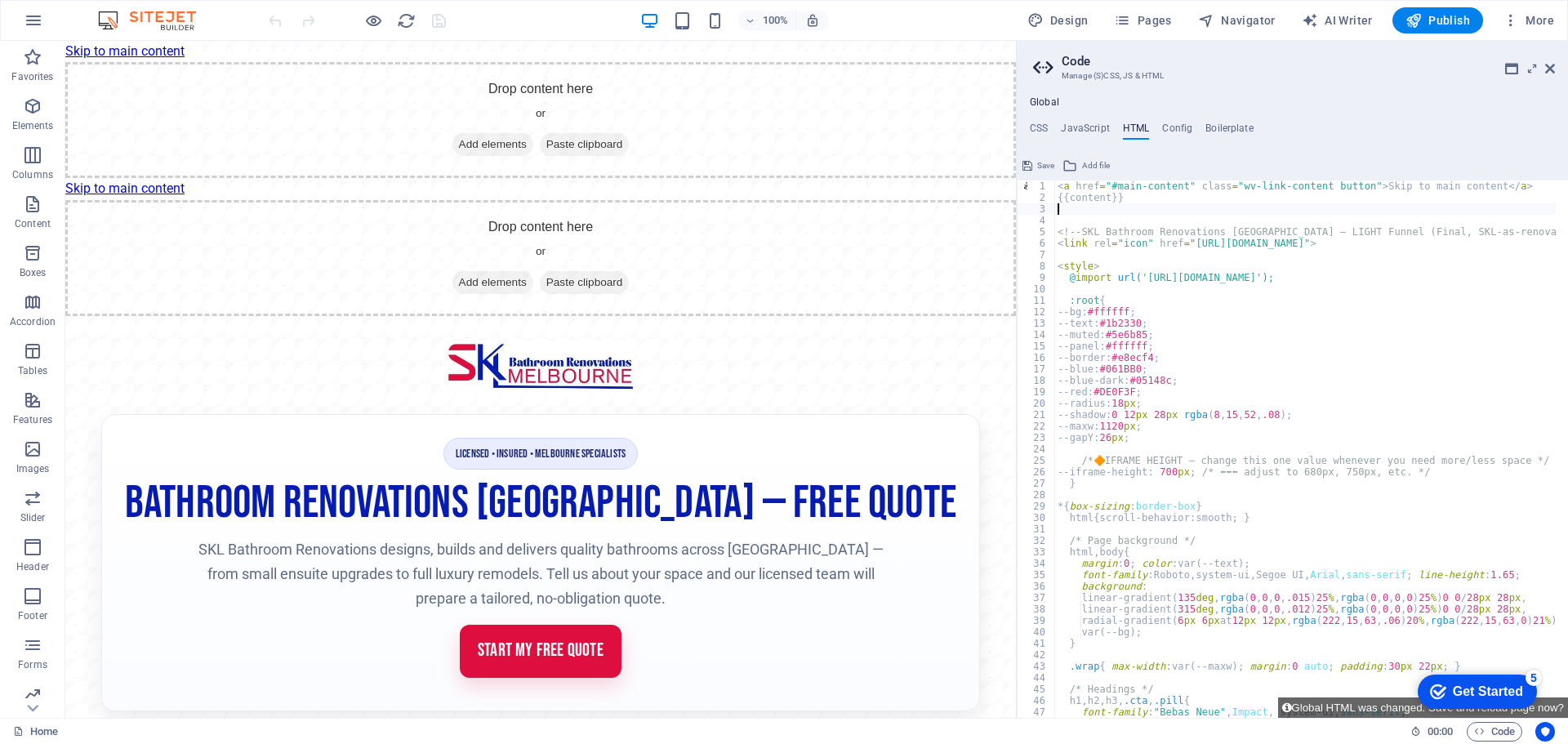
type textarea "<!-- SKL Bathroom Renovations [GEOGRAPHIC_DATA] — LIGHT Funnel (Final, SKL-as-r…"
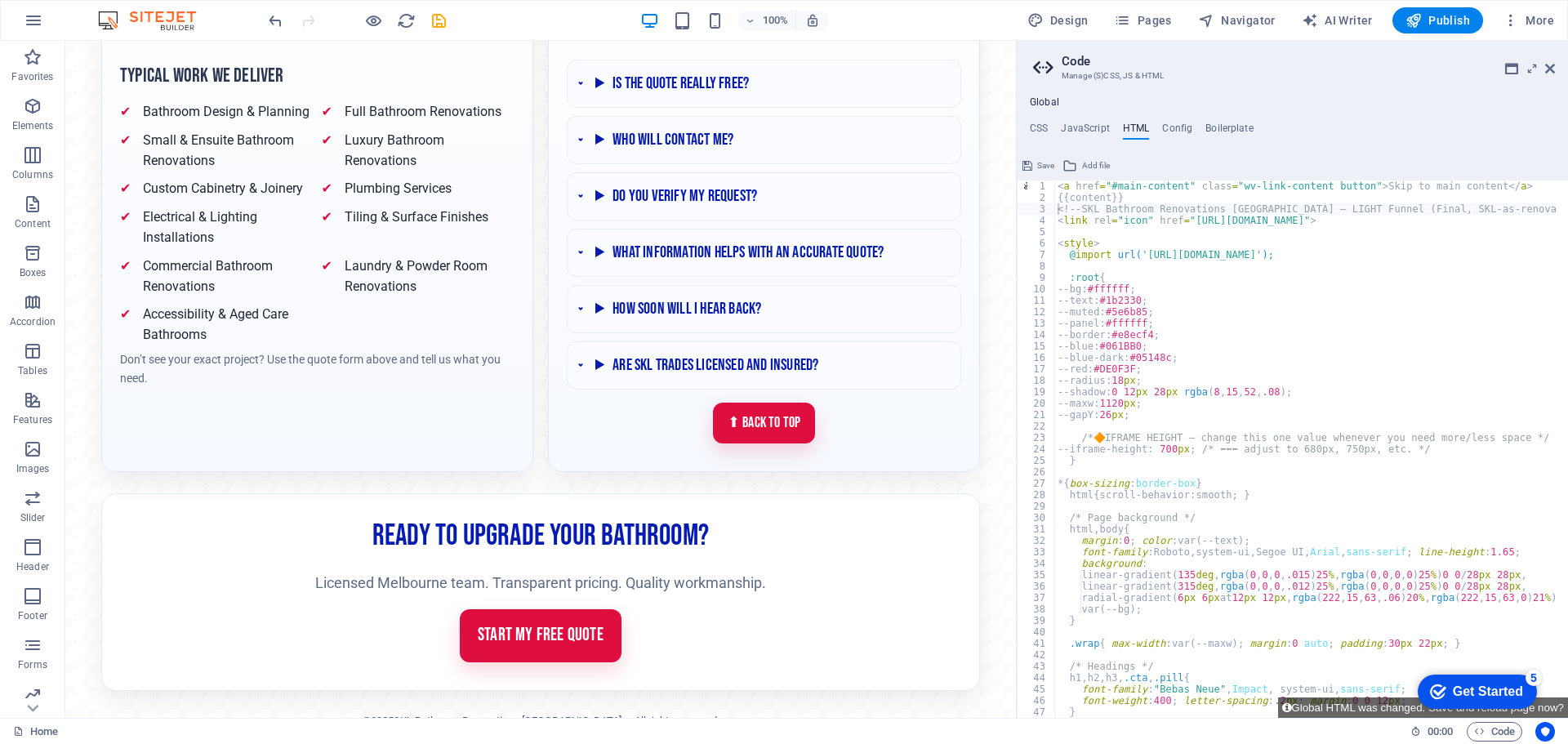
scroll to position [2094, 0]
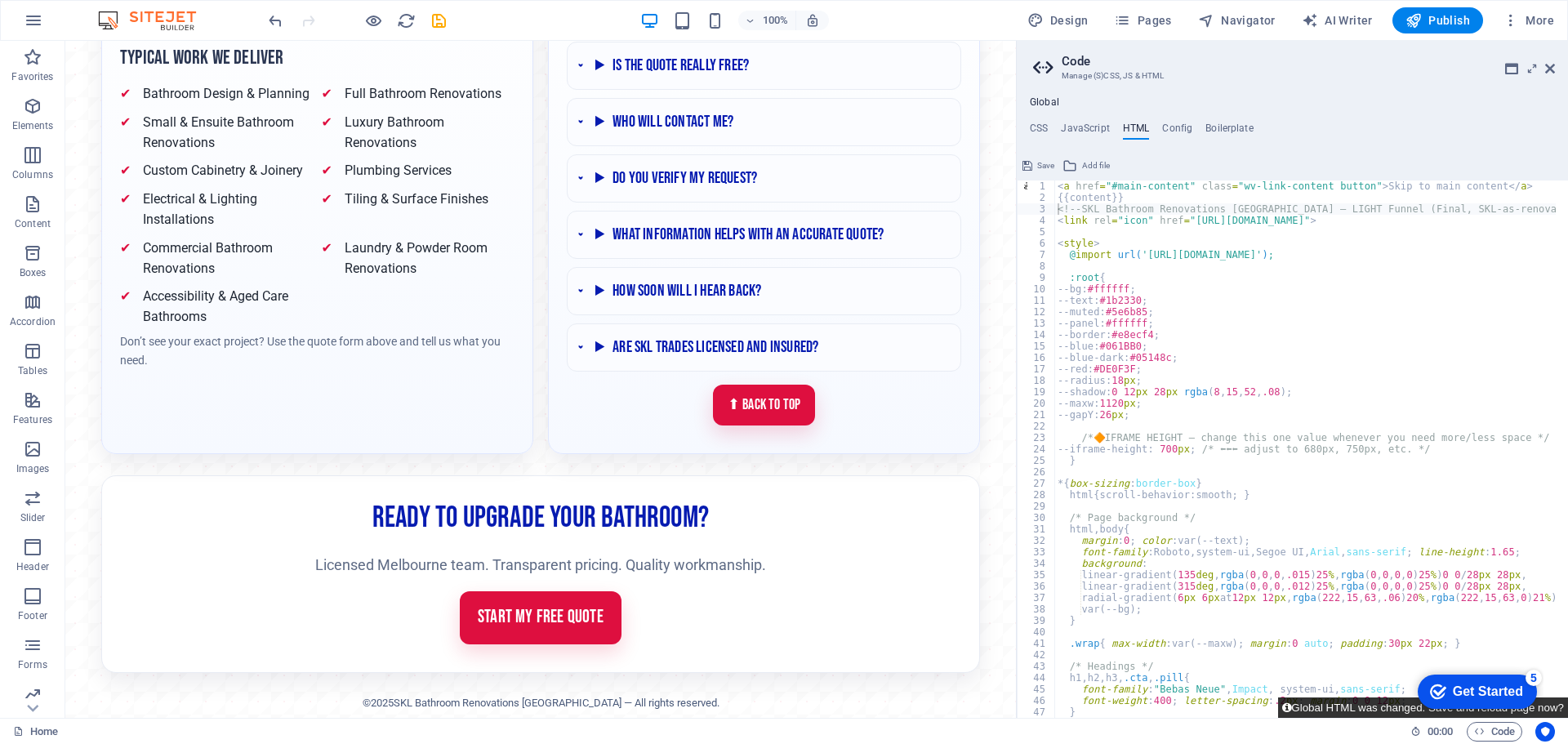
click at [1361, 706] on button "Global HTML was changed. Save and reload page now?" at bounding box center [1423, 708] width 290 height 21
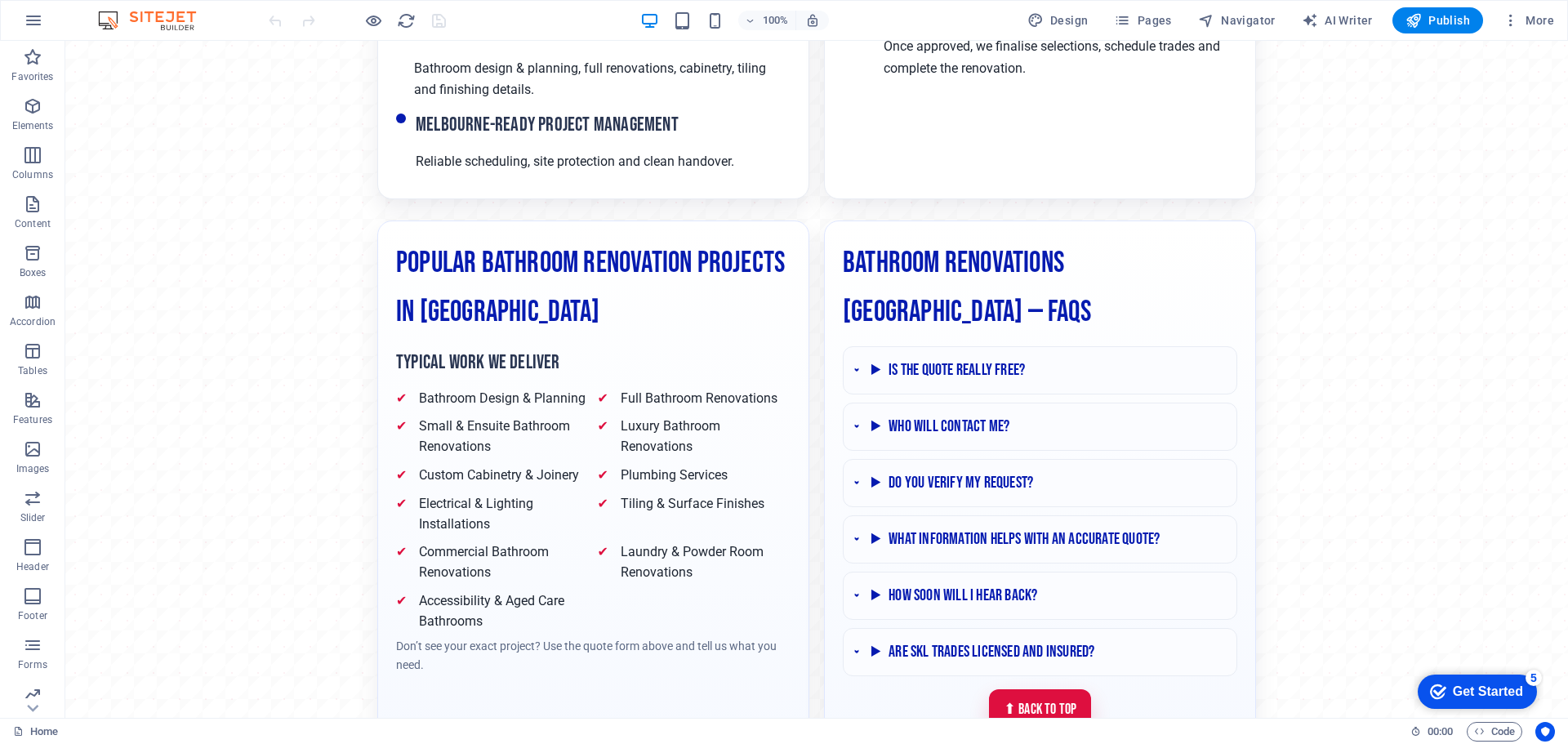
scroll to position [1651, 0]
click at [1444, 16] on span "Publish" at bounding box center [1438, 21] width 64 height 16
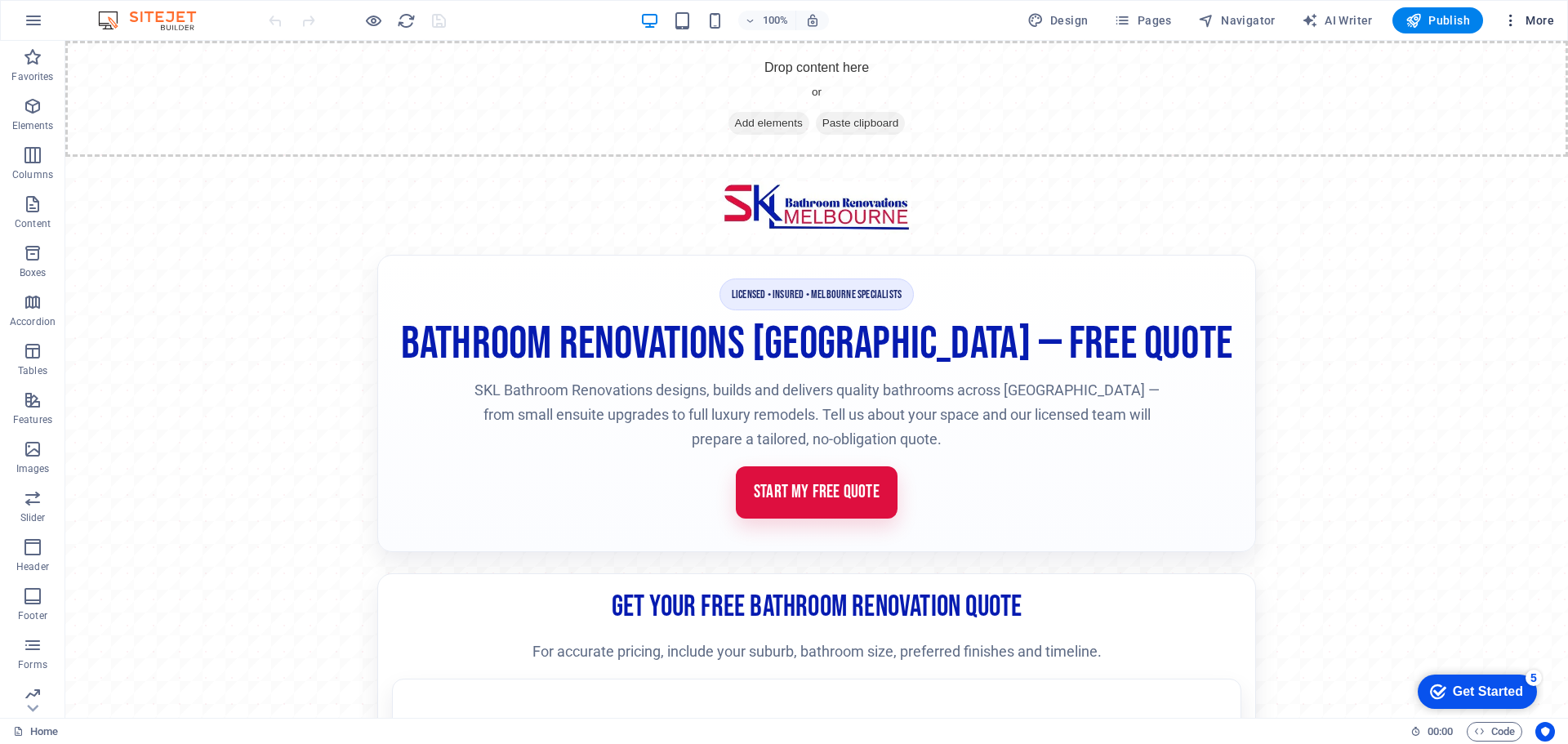
click at [1527, 21] on span "More" at bounding box center [1528, 21] width 52 height 16
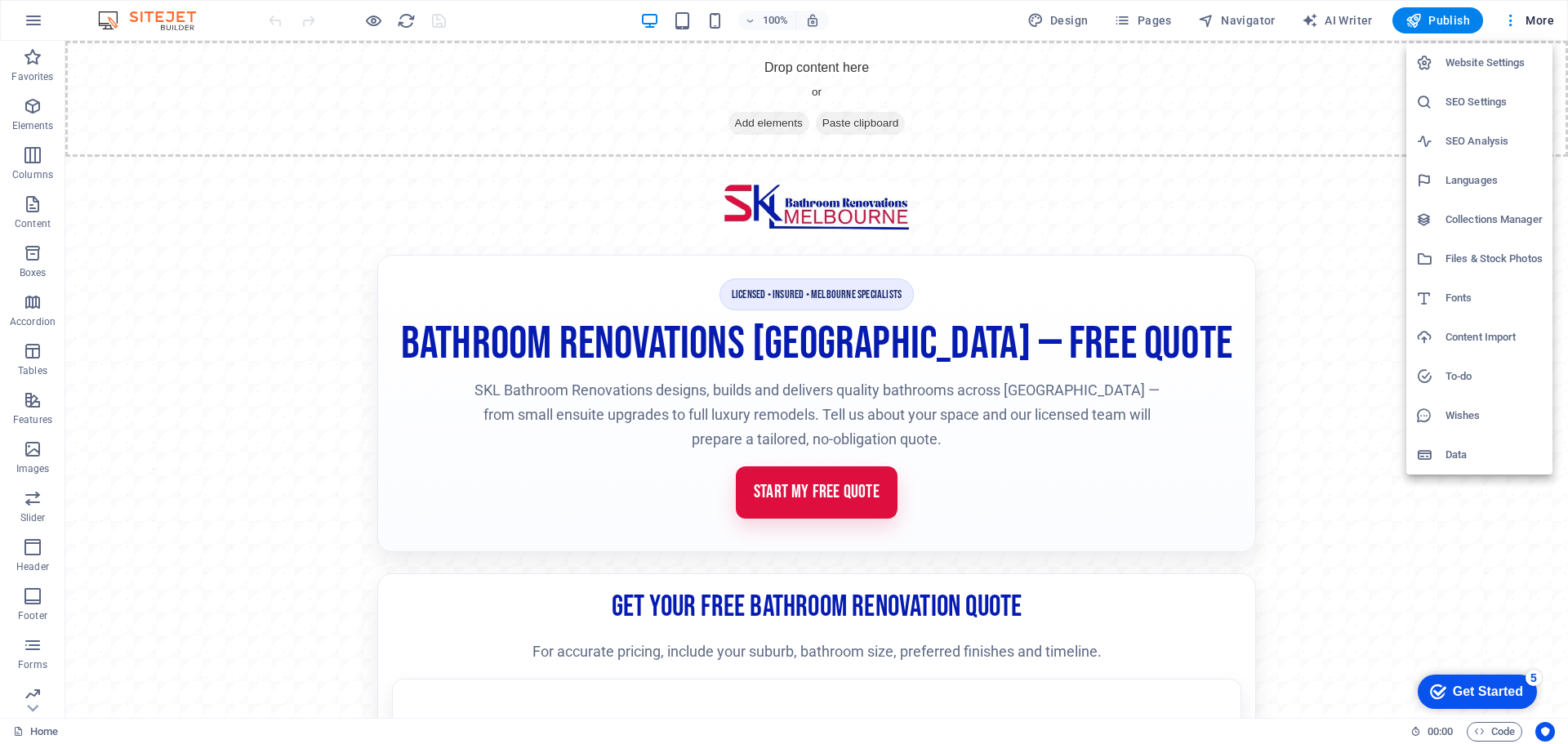
click at [1482, 64] on h6 "Website Settings" at bounding box center [1494, 63] width 97 height 20
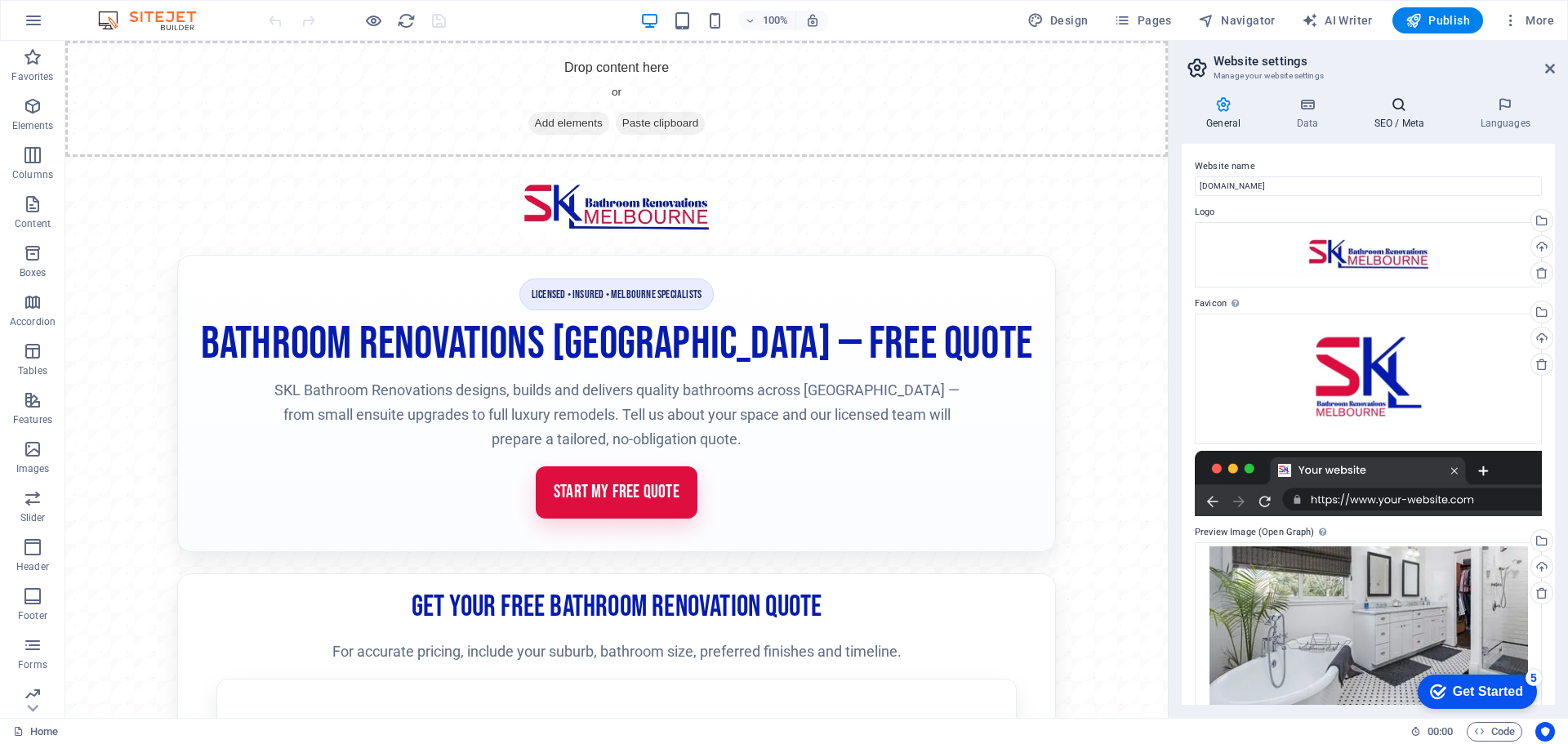
click at [1405, 115] on h4 "SEO / Meta" at bounding box center [1402, 113] width 106 height 34
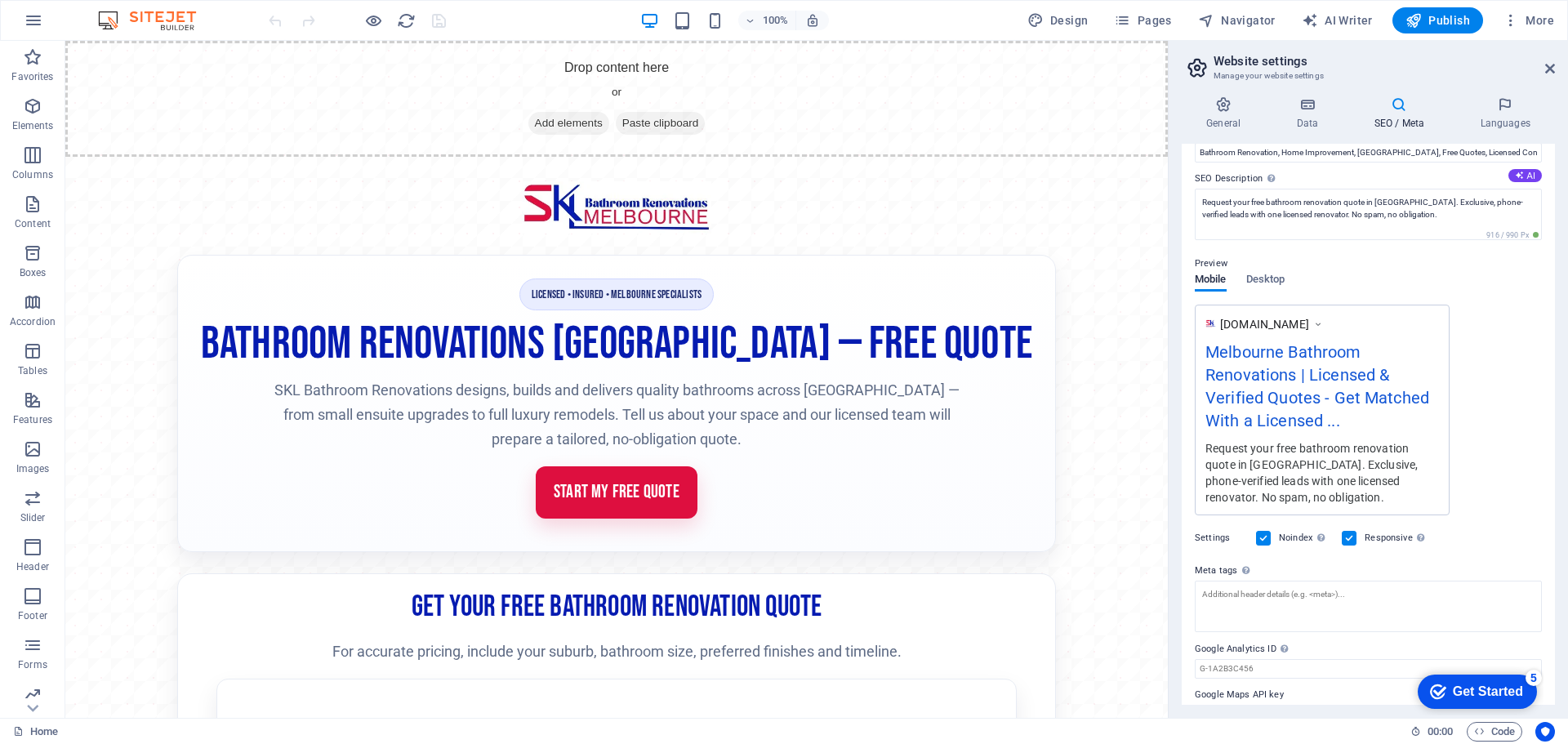
scroll to position [158, 0]
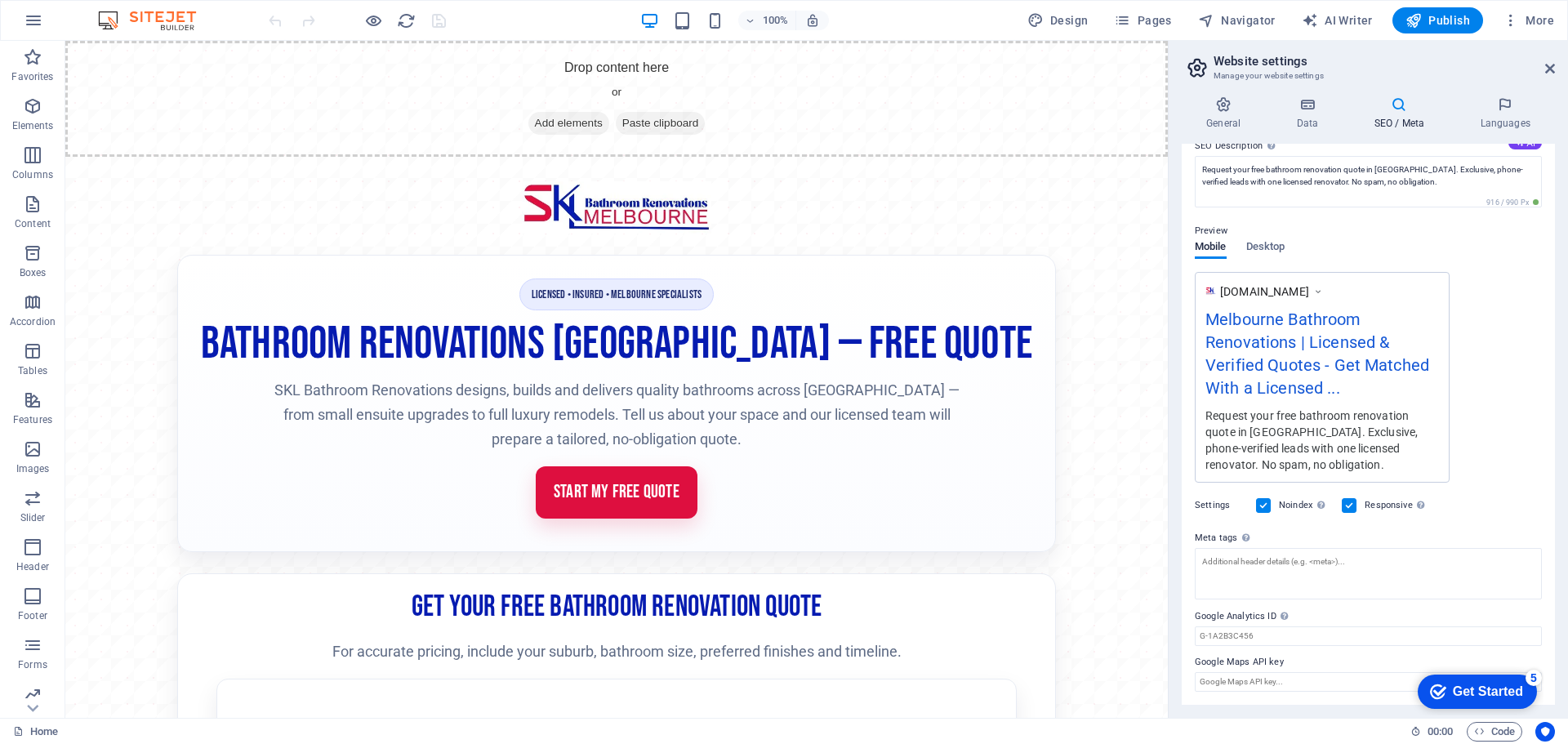
click at [1259, 503] on label at bounding box center [1264, 506] width 14 height 14
click at [0, 0] on input "Noindex Instruct search engines to exclude this website from search results." at bounding box center [0, 0] width 0 height 0
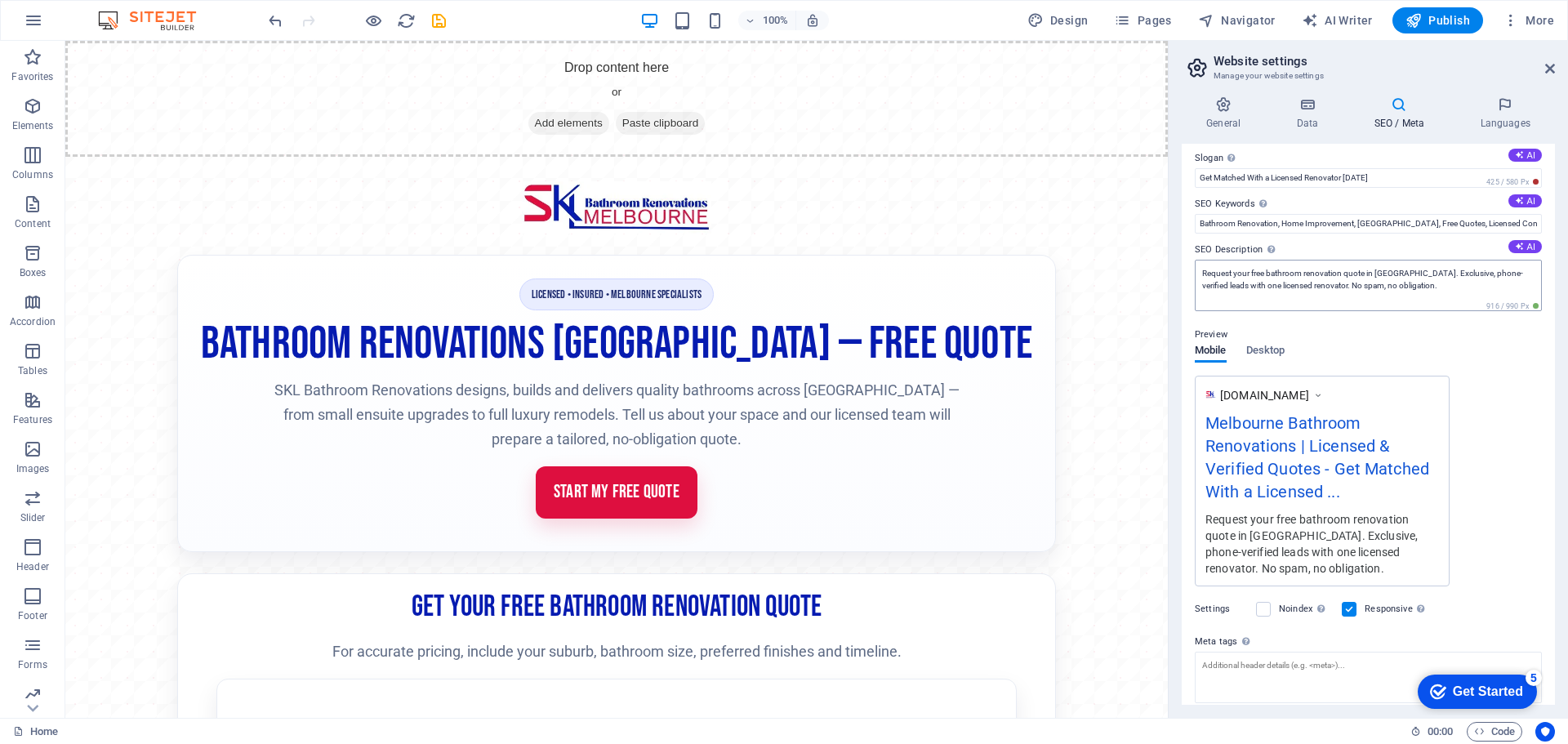
scroll to position [0, 0]
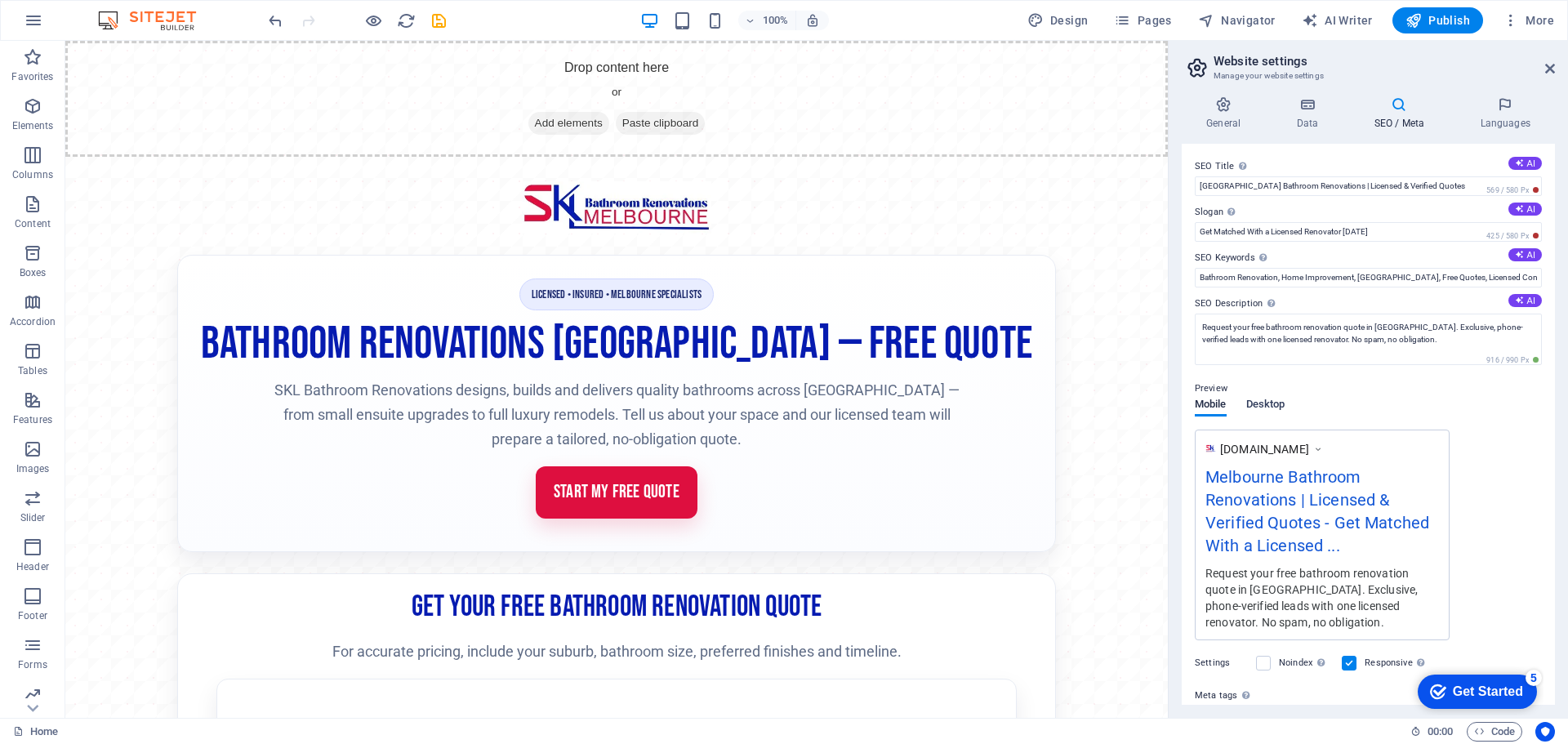
click at [1262, 409] on span "Desktop" at bounding box center [1265, 406] width 39 height 23
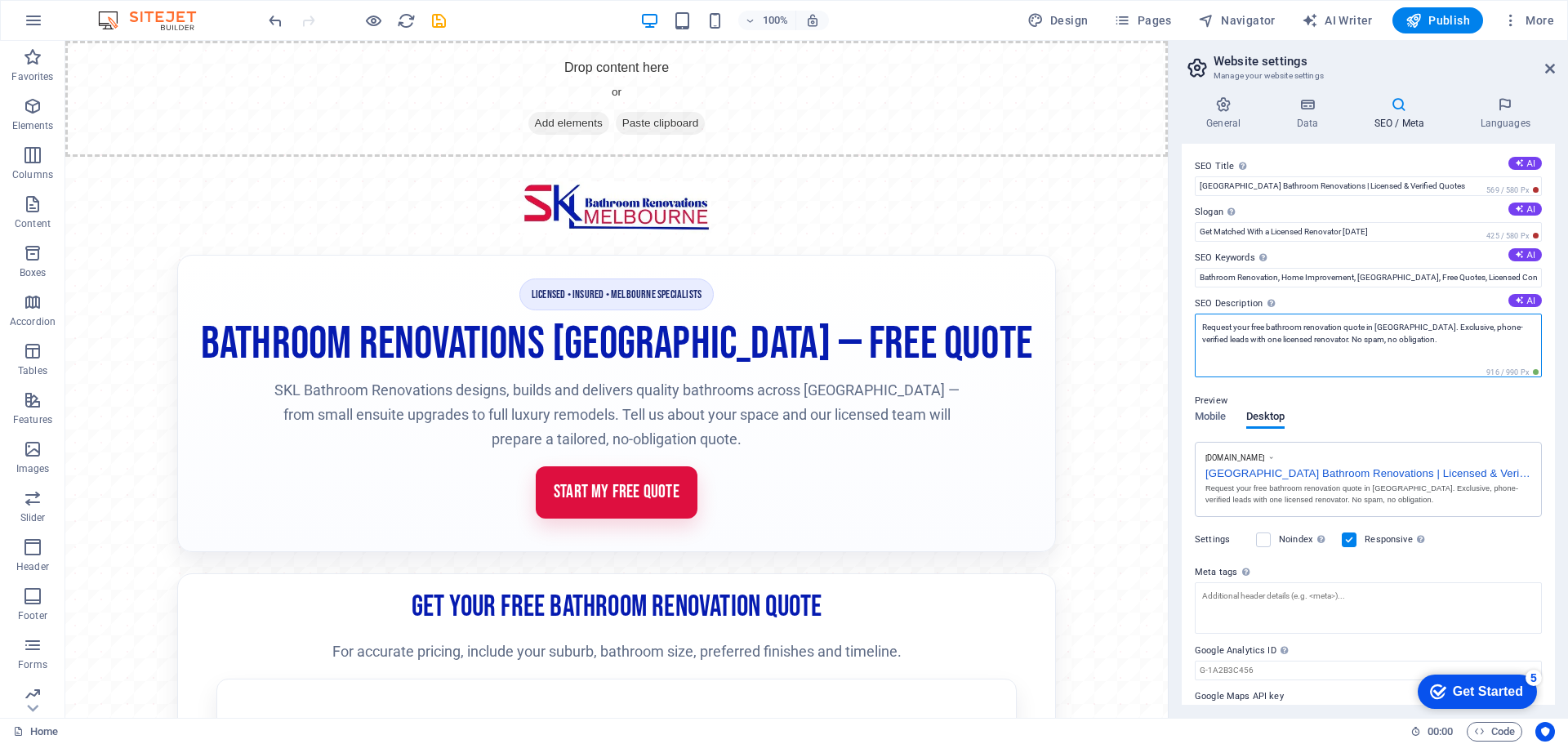
drag, startPoint x: 1403, startPoint y: 338, endPoint x: 1175, endPoint y: 326, distance: 228.3
click at [1175, 326] on div "General Data SEO / Meta Languages Website name melbournebathrooms.sklbathroomre…" at bounding box center [1368, 401] width 399 height 635
paste textarea "SKL Bathroom Renovations Melbourne delivers licensed, insured bathroom makeover…"
type textarea "SKL Bathroom Renovations Melbourne delivers licensed, insured bathroom makeover…"
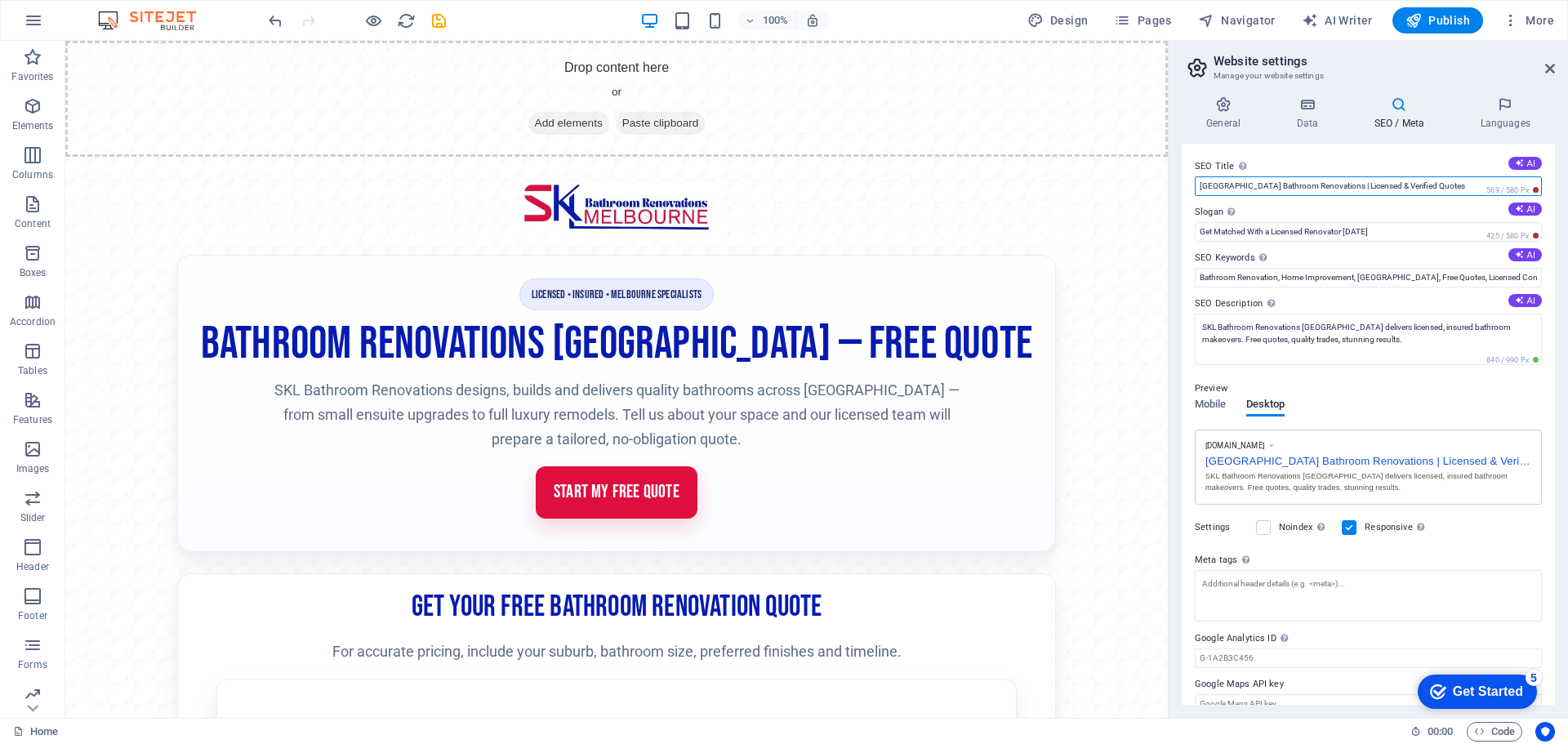
click at [1434, 180] on input "Melbourne Bathroom Renovations | Licensed & Verified Quotes" at bounding box center [1368, 187] width 347 height 20
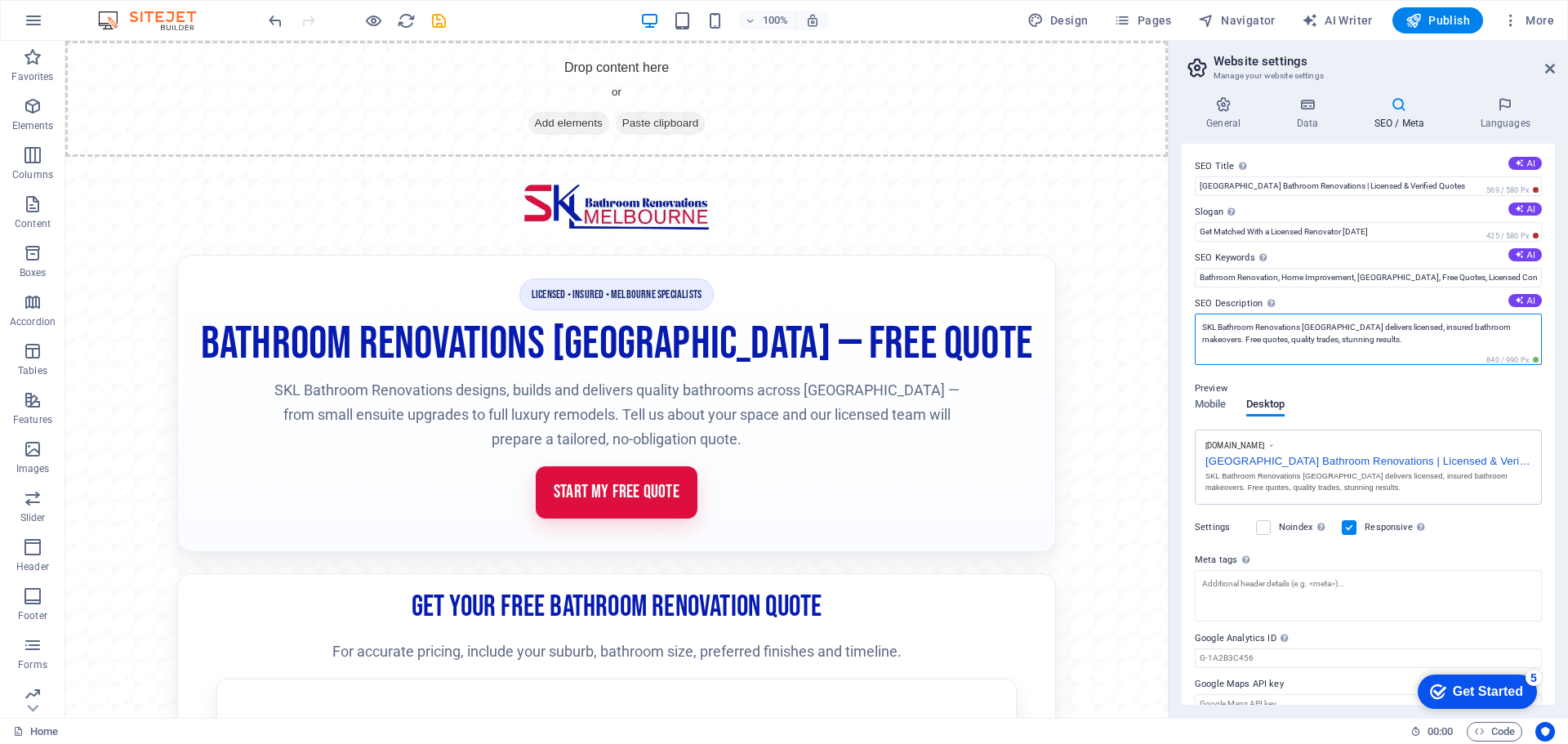
click at [1364, 340] on textarea "SKL Bathroom Renovations Melbourne delivers licensed, insured bathroom makeover…" at bounding box center [1368, 339] width 347 height 52
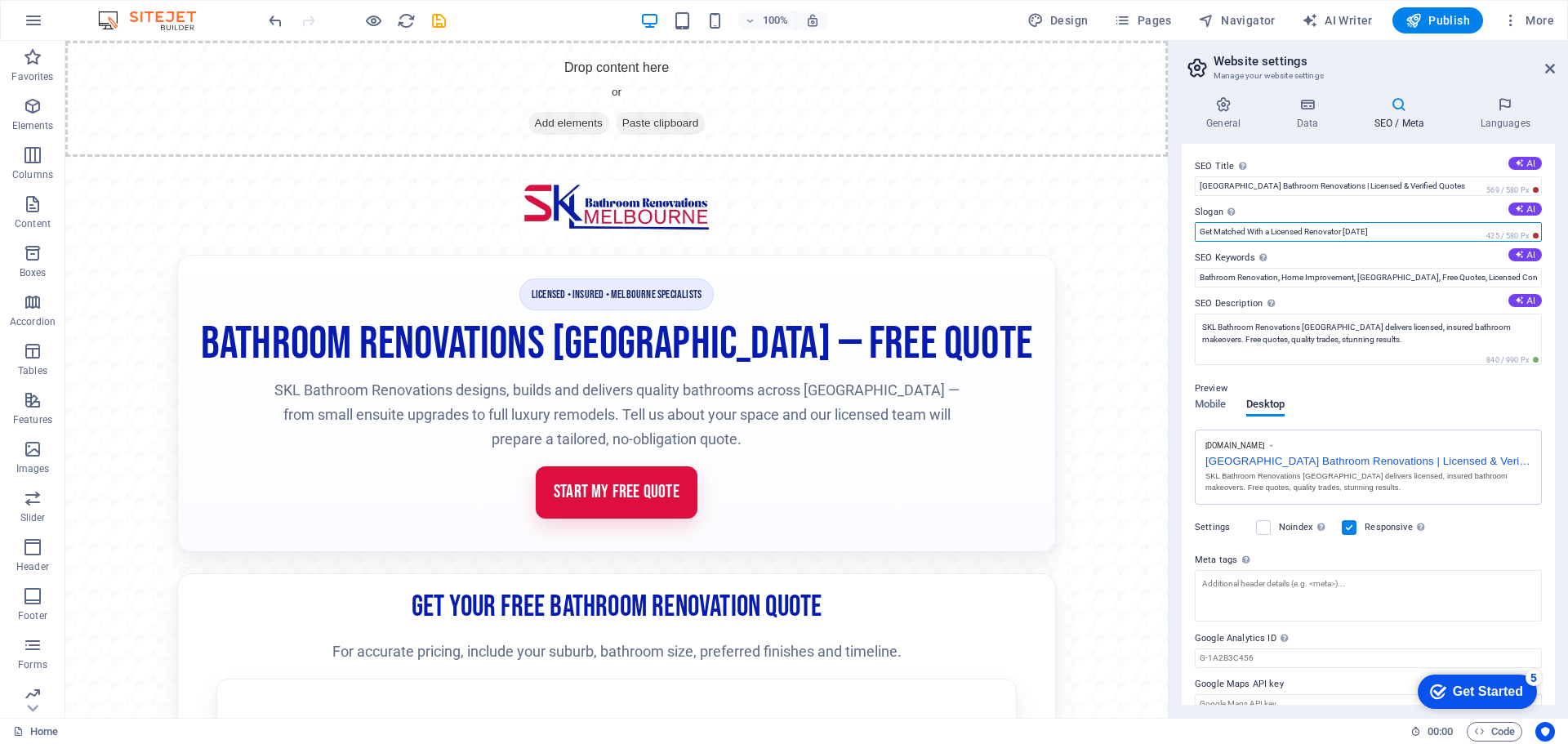
click at [1383, 229] on input "Get Matched With a Licensed Renovator Today" at bounding box center [1368, 232] width 347 height 20
drag, startPoint x: 1383, startPoint y: 228, endPoint x: 1172, endPoint y: 228, distance: 211.0
click at [1172, 228] on div "General Data SEO / Meta Languages Website name melbournebathrooms.sklbathroomre…" at bounding box center [1368, 401] width 399 height 635
paste input "Full Service Bathroom Design & Renovations"
type input "Full Service Bathroom Design & Renovations"
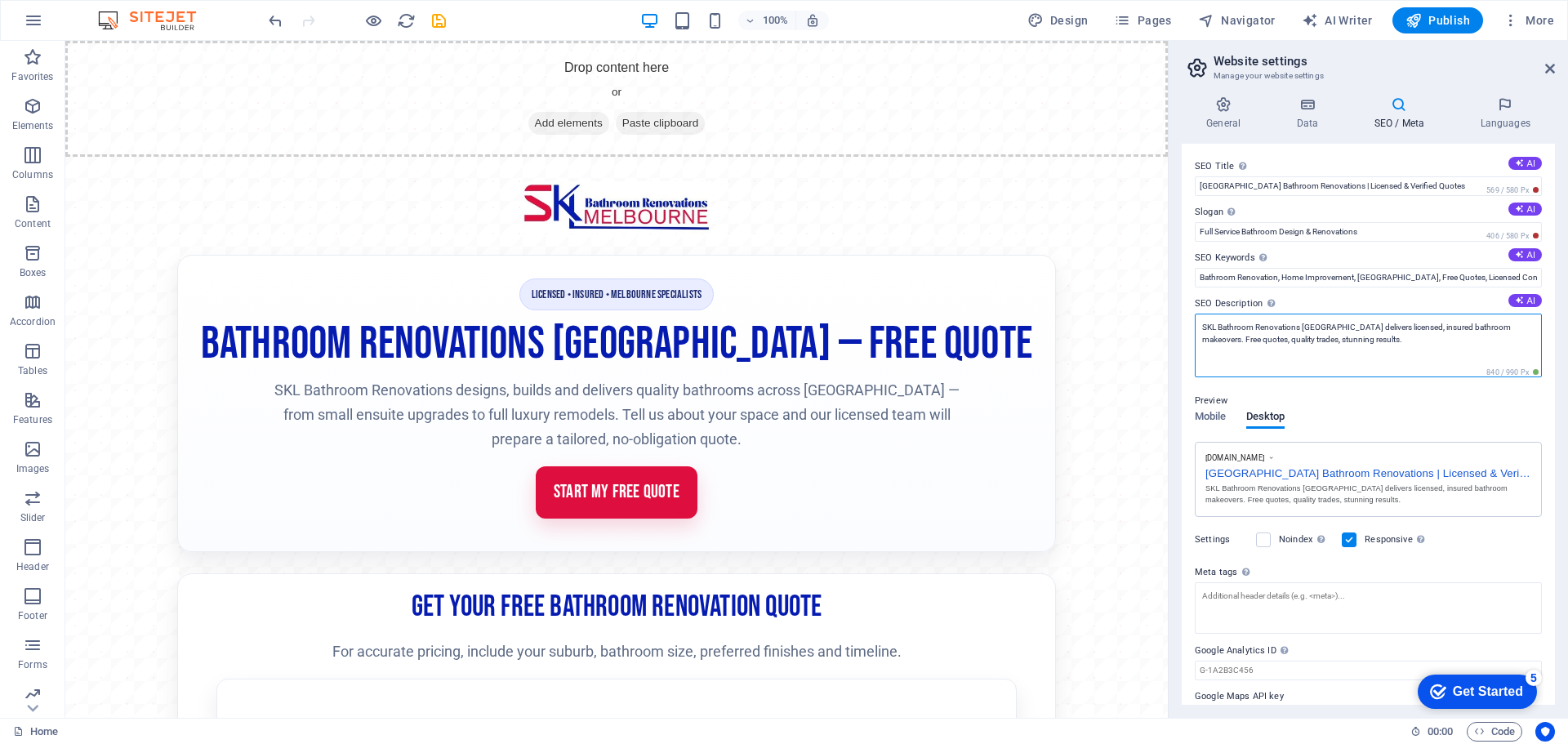
drag, startPoint x: 1375, startPoint y: 339, endPoint x: 1173, endPoint y: 318, distance: 203.1
click at [1171, 318] on aside "Website settings Manage your website settings General Data SEO / Meta Languages…" at bounding box center [1368, 380] width 400 height 678
paste textarea "handles design, luxury upgrades, ensuites, cabinetry, tiling, plumbing & more. …"
type textarea "SKL Bathroom Renovations Melbourne handles design, luxury upgrades, ensuites, c…"
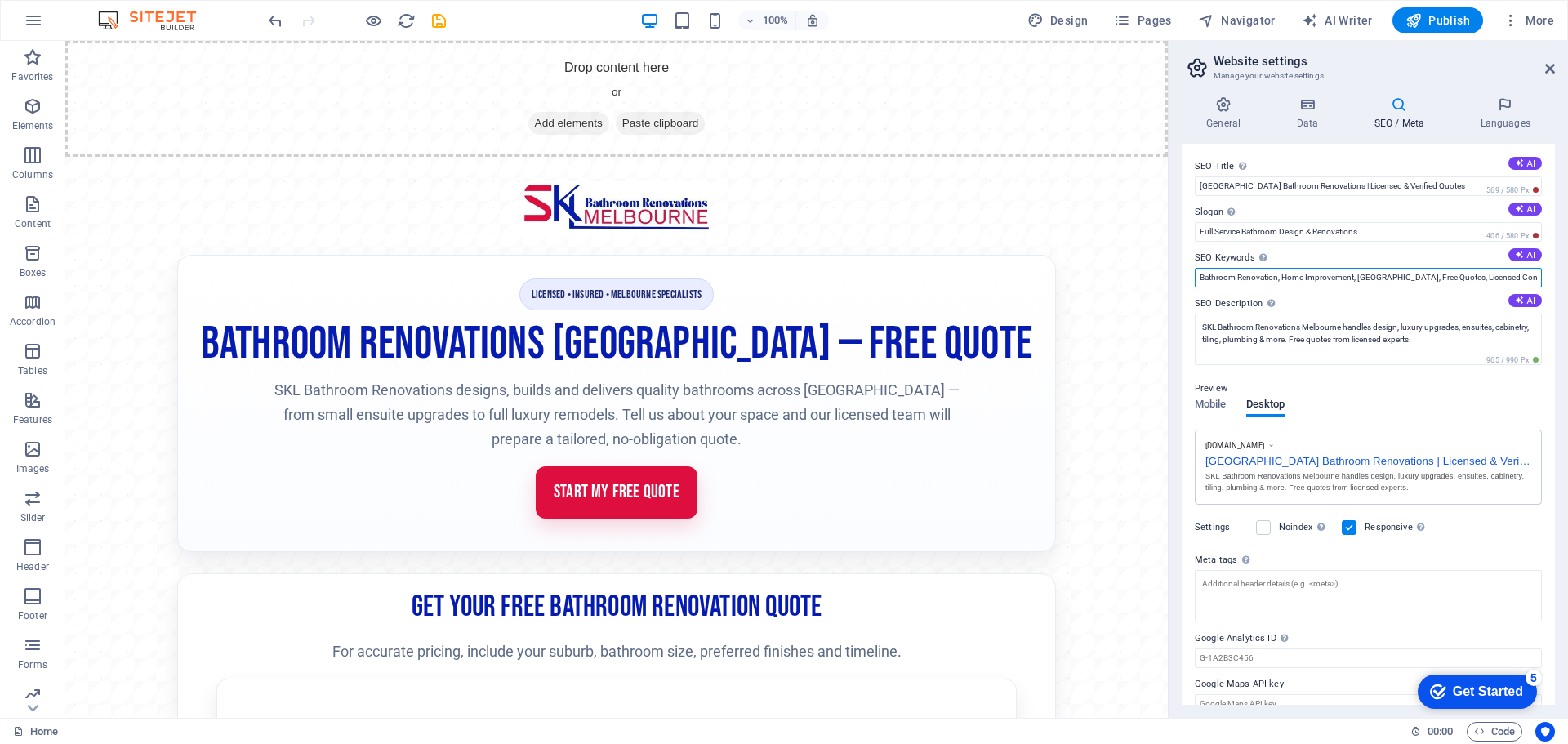
click at [1260, 270] on input "Bathroom Renovation, Home Improvement, Melbourne, Free Quotes, Licensed Contrac…" at bounding box center [1368, 278] width 347 height 20
paste input "bathroom design melbourne, full bathroom renovations melbourne, small ensuite b…"
type input "bathroom design melbourne, full bathroom renovations melbourne, small ensuite b…"
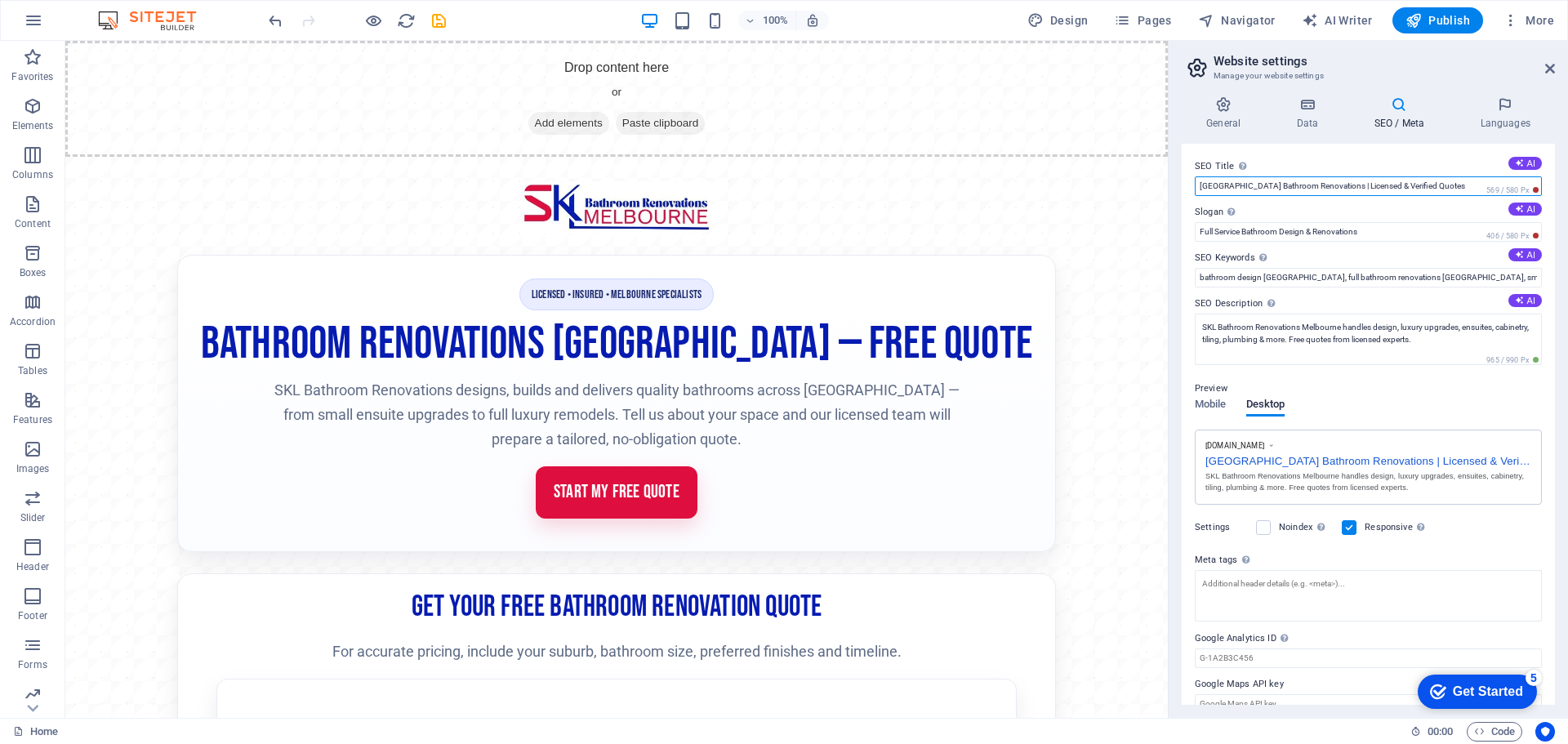
click at [1442, 175] on div "SEO Title The title of your website - make it something that stands out in sear…" at bounding box center [1368, 176] width 347 height 39
drag, startPoint x: 1440, startPoint y: 181, endPoint x: 1198, endPoint y: 189, distance: 242.1
click at [1187, 189] on div "SEO Title The title of your website - make it something that stands out in sear…" at bounding box center [1369, 424] width 373 height 561
paste input "Luxury Bathroom Renovations Melbourne | Licensed Experts”"
click at [1428, 178] on input "Luxury Bathroom Renovations Melbourne | Licensed Experts”" at bounding box center [1368, 187] width 347 height 20
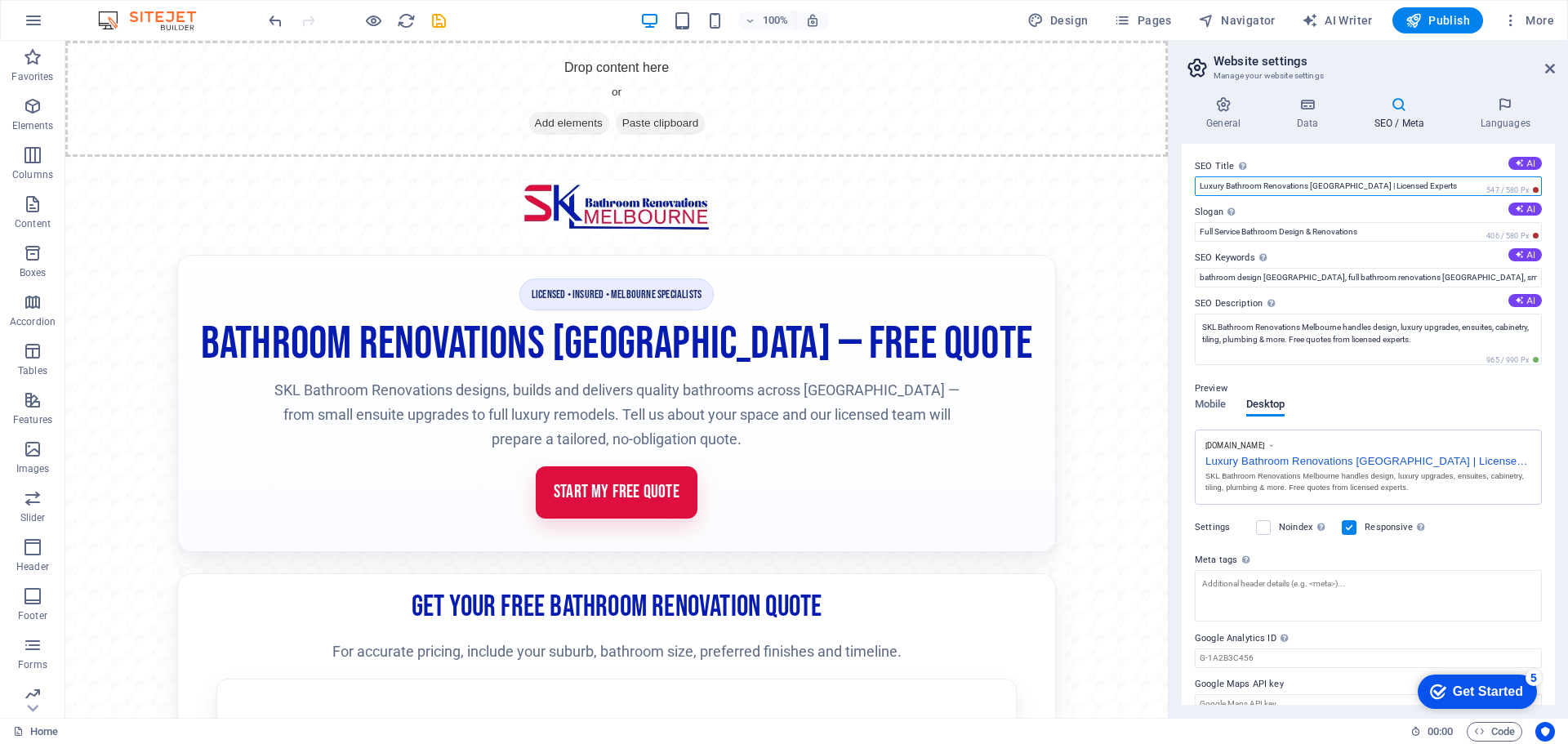
type input "Luxury Bathroom Renovations Melbourne | Licensed Experts"
click at [1440, 199] on div "SEO Title The title of your website - make it something that stands out in sear…" at bounding box center [1369, 424] width 373 height 561
click at [1450, 24] on span "Publish" at bounding box center [1438, 21] width 64 height 16
